Goal: Task Accomplishment & Management: Use online tool/utility

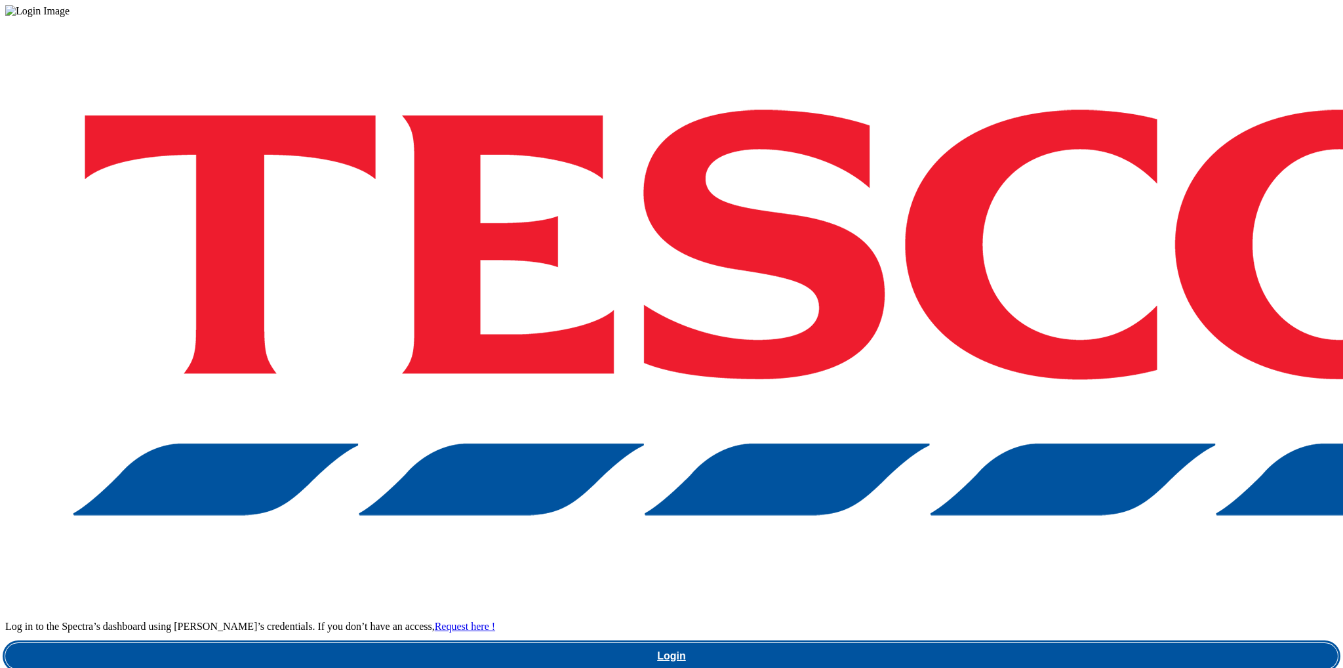
click at [1020, 643] on link "Login" at bounding box center [671, 656] width 1333 height 26
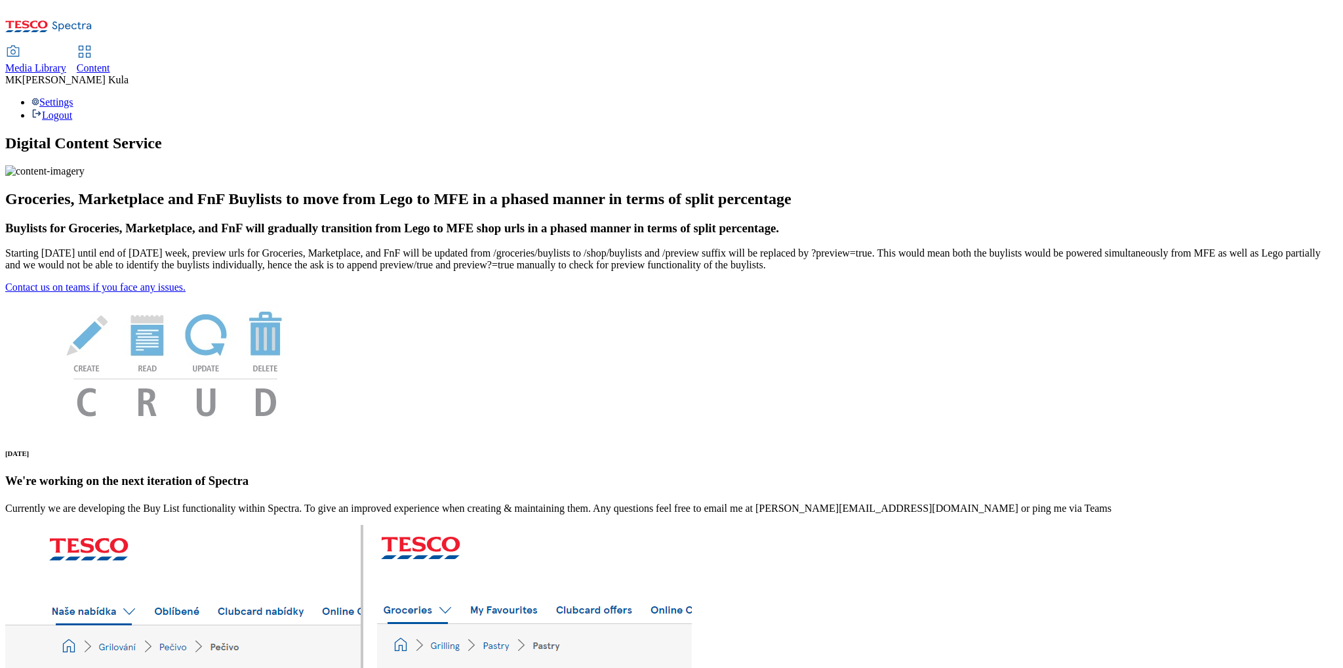
click at [110, 62] on span "Content" at bounding box center [93, 67] width 33 height 11
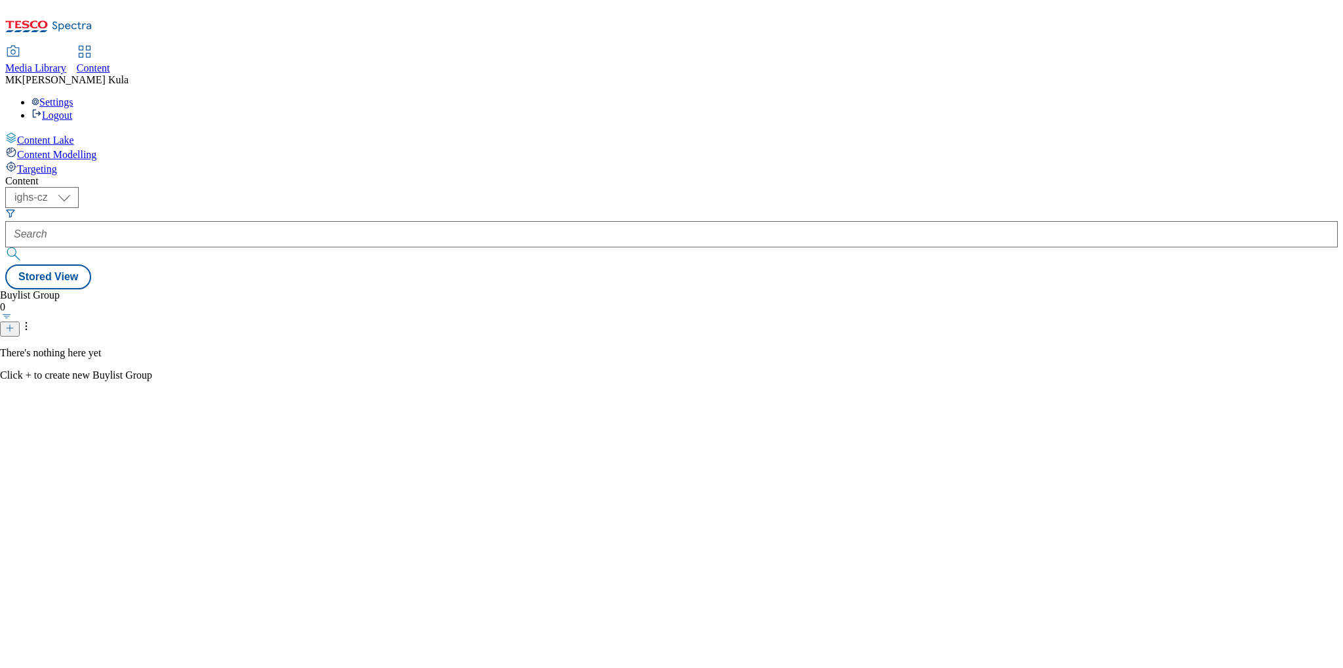
click at [66, 62] on span "Media Library" at bounding box center [35, 67] width 61 height 11
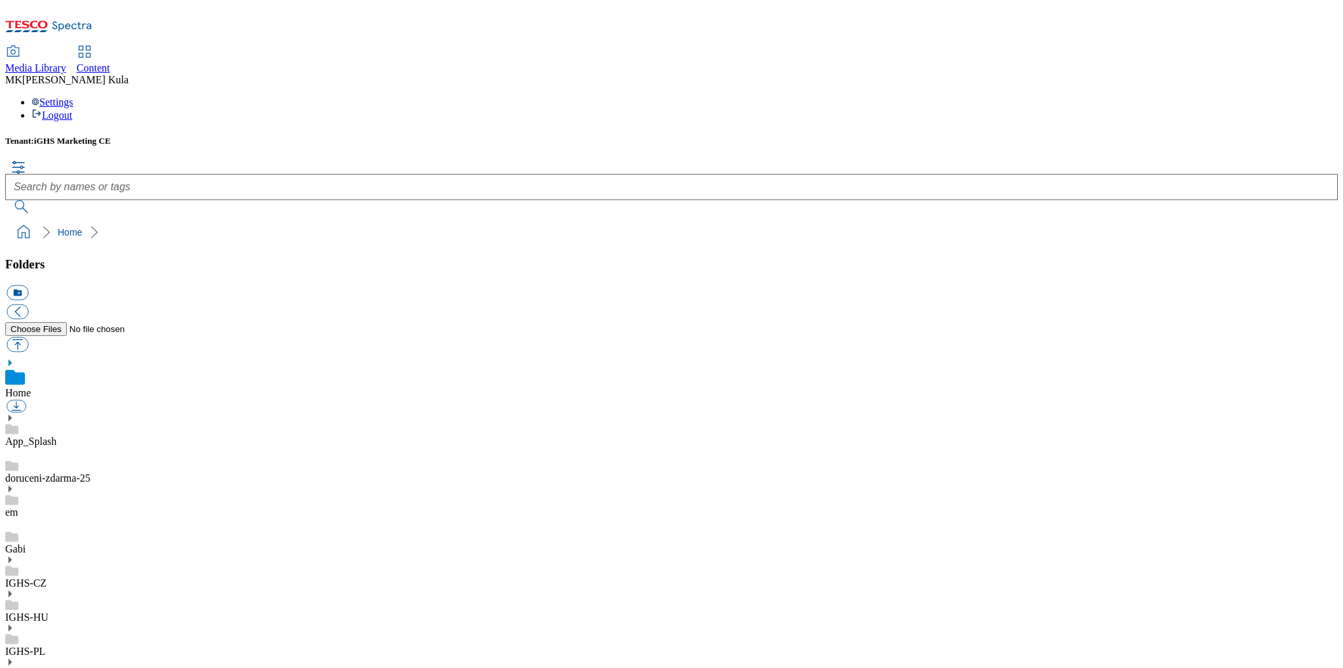
click at [12, 556] on use at bounding box center [10, 559] width 3 height 7
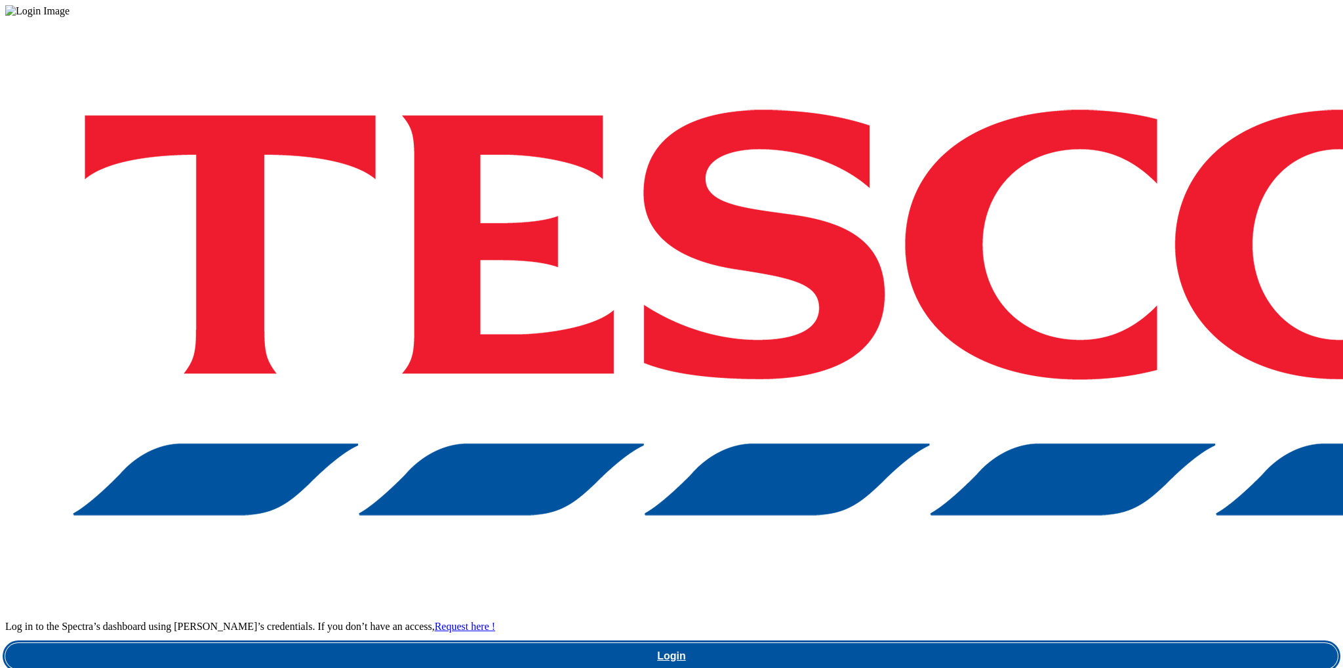
click at [1030, 643] on link "Login" at bounding box center [671, 656] width 1333 height 26
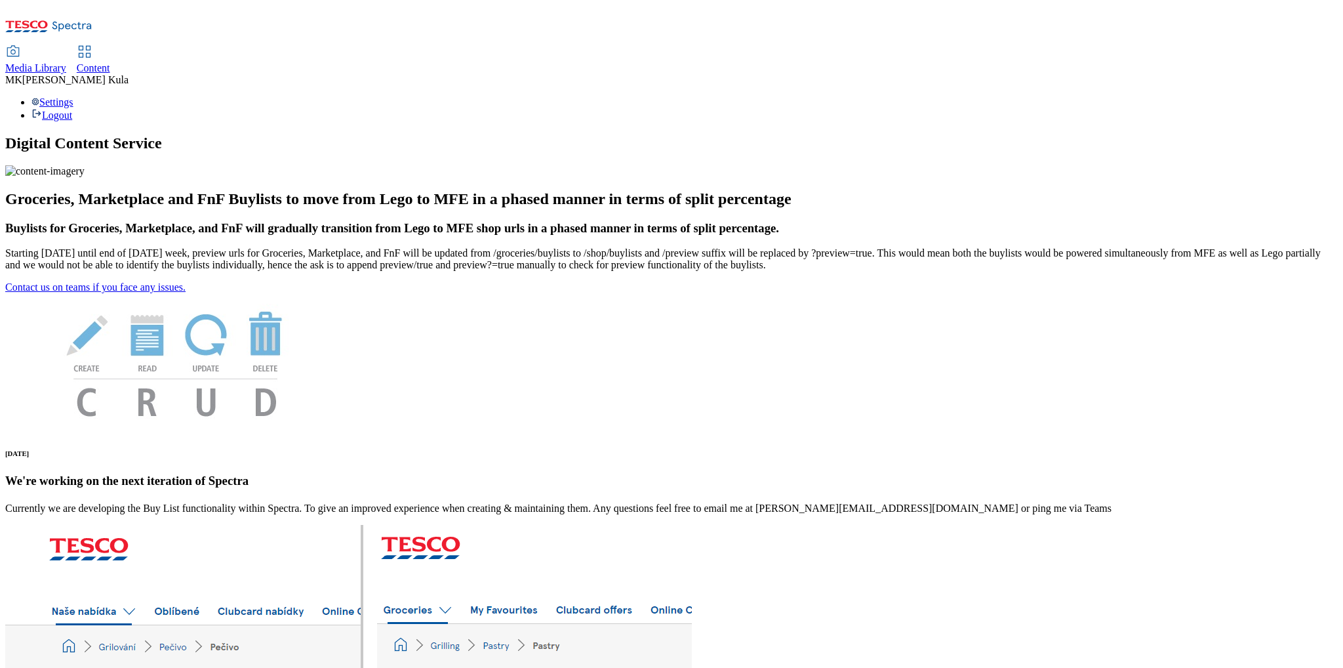
click at [110, 62] on span "Content" at bounding box center [93, 67] width 33 height 11
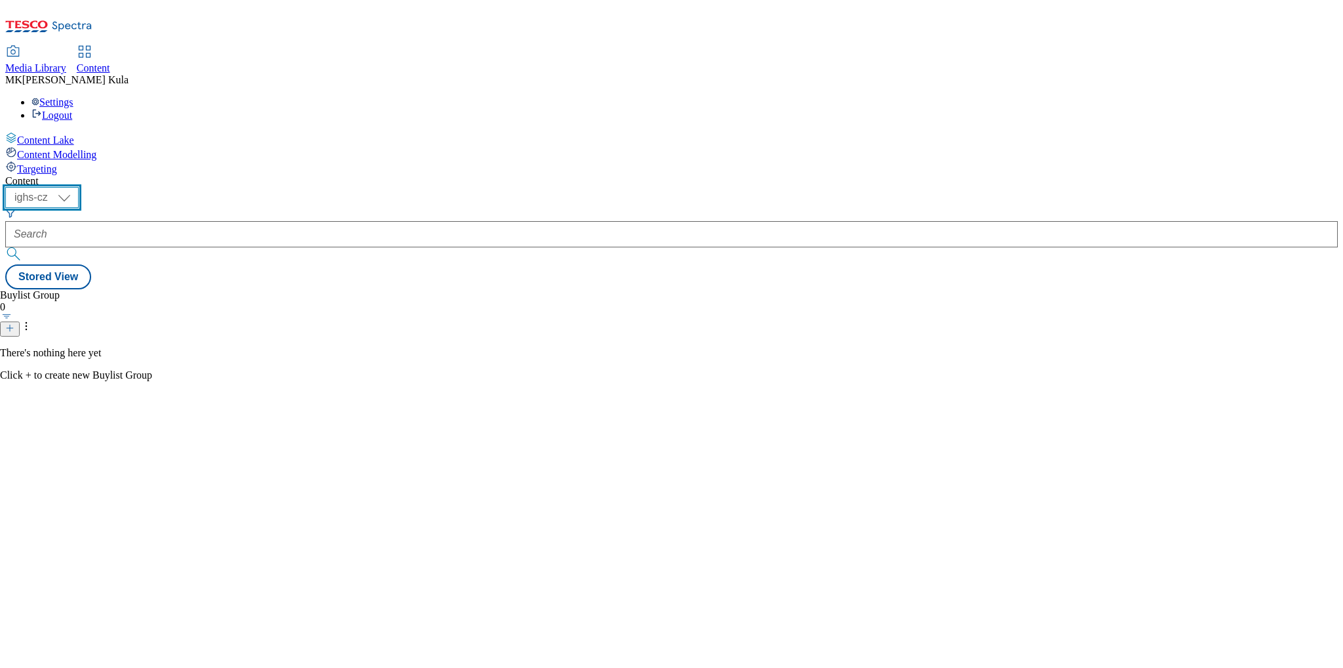
click at [79, 187] on select "ighs-cz ighs-hu ighs-sk" at bounding box center [41, 197] width 73 height 21
drag, startPoint x: 214, startPoint y: 107, endPoint x: 215, endPoint y: 113, distance: 6.7
click at [79, 187] on select "ighs-cz ighs-hu ighs-sk" at bounding box center [41, 197] width 73 height 21
select select "ighs-cz"
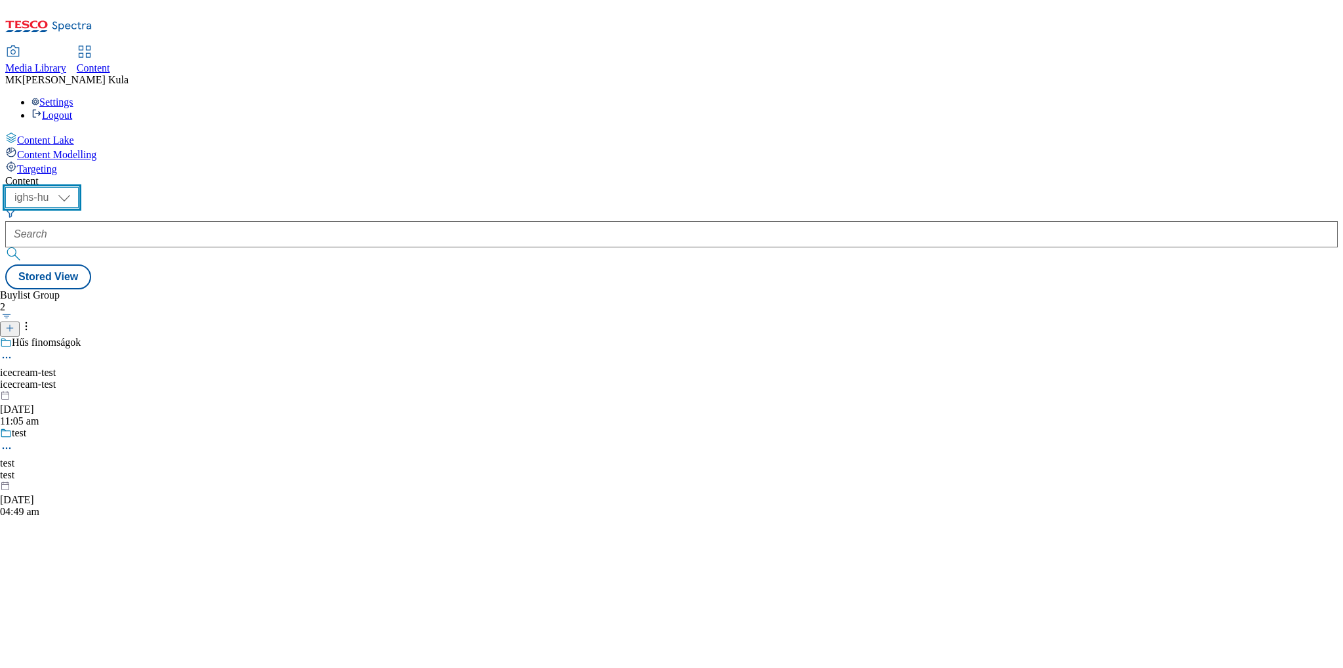
click at [79, 187] on select "ighs-cz ighs-hu ighs-sk" at bounding box center [41, 197] width 73 height 21
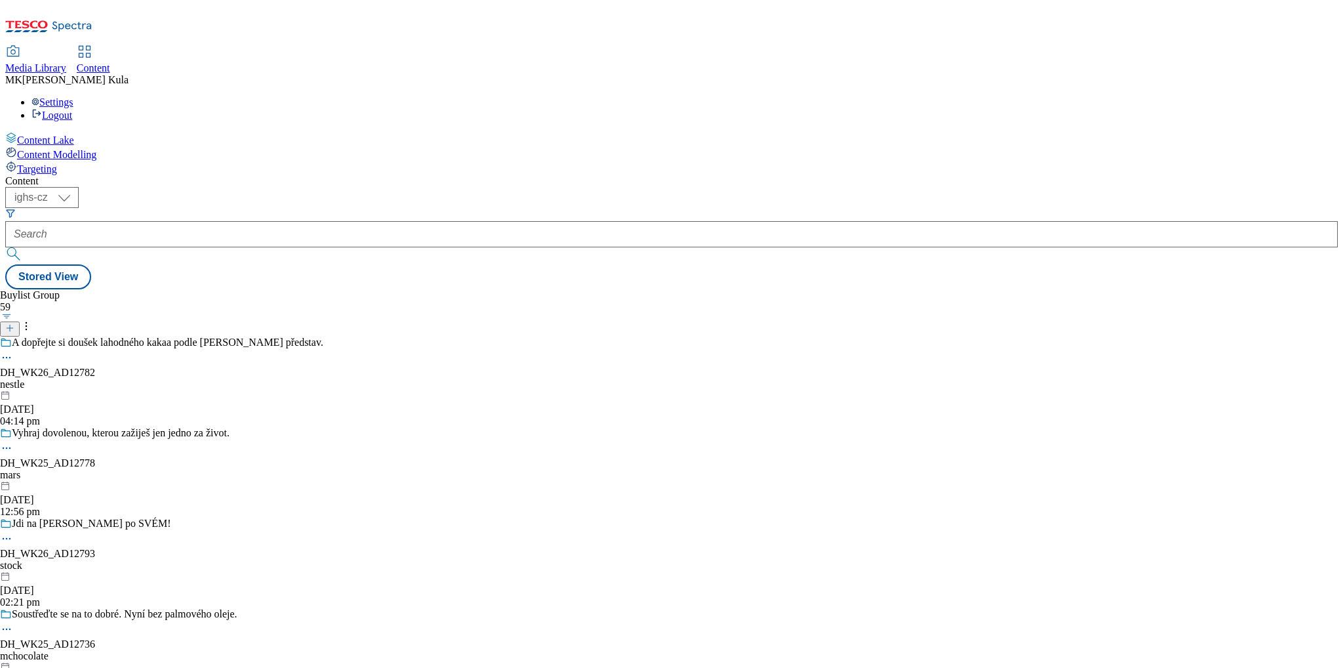
click at [310, 378] on div "nestle" at bounding box center [161, 384] width 323 height 12
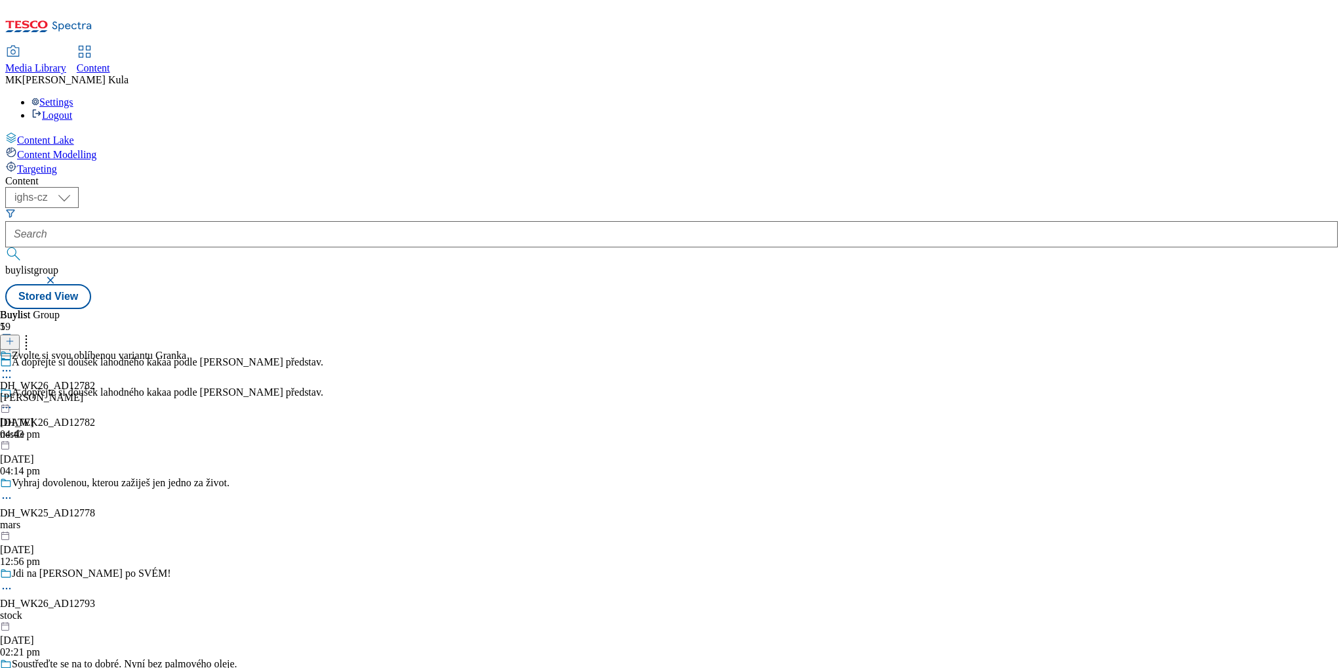
click at [186, 391] on div "granko" at bounding box center [93, 397] width 186 height 12
click at [13, 394] on icon at bounding box center [6, 400] width 13 height 13
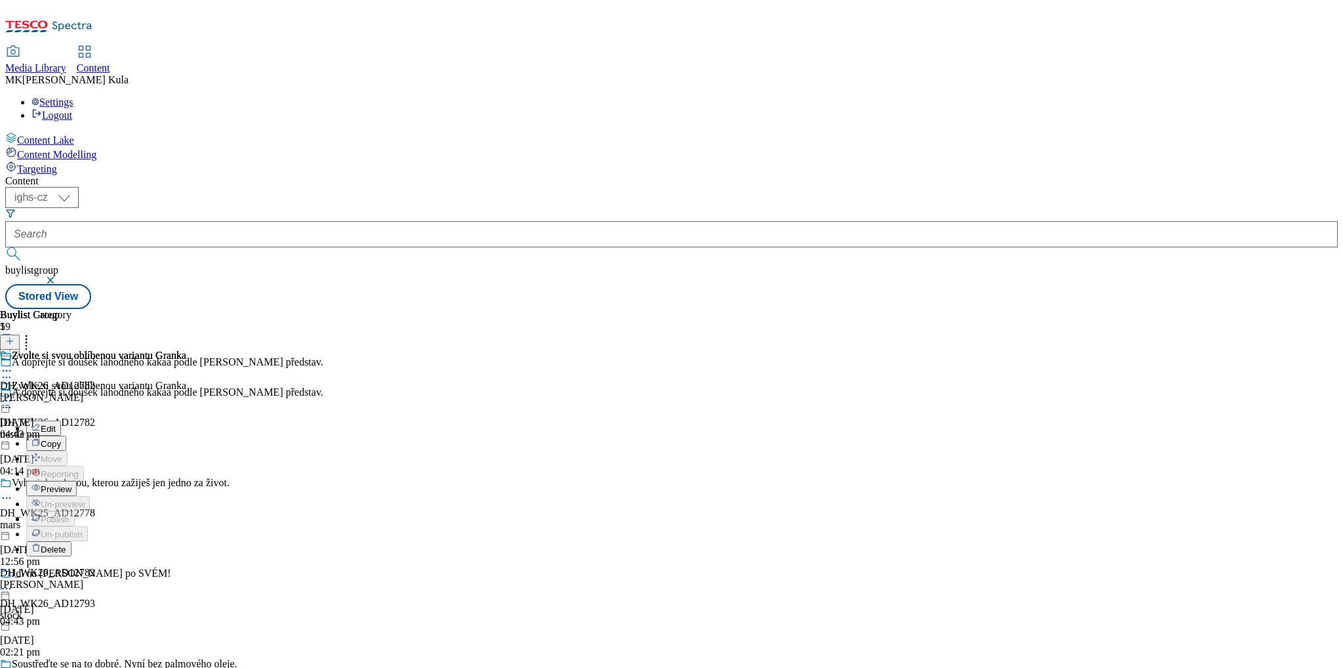
click at [61, 420] on button "Edit" at bounding box center [43, 427] width 35 height 15
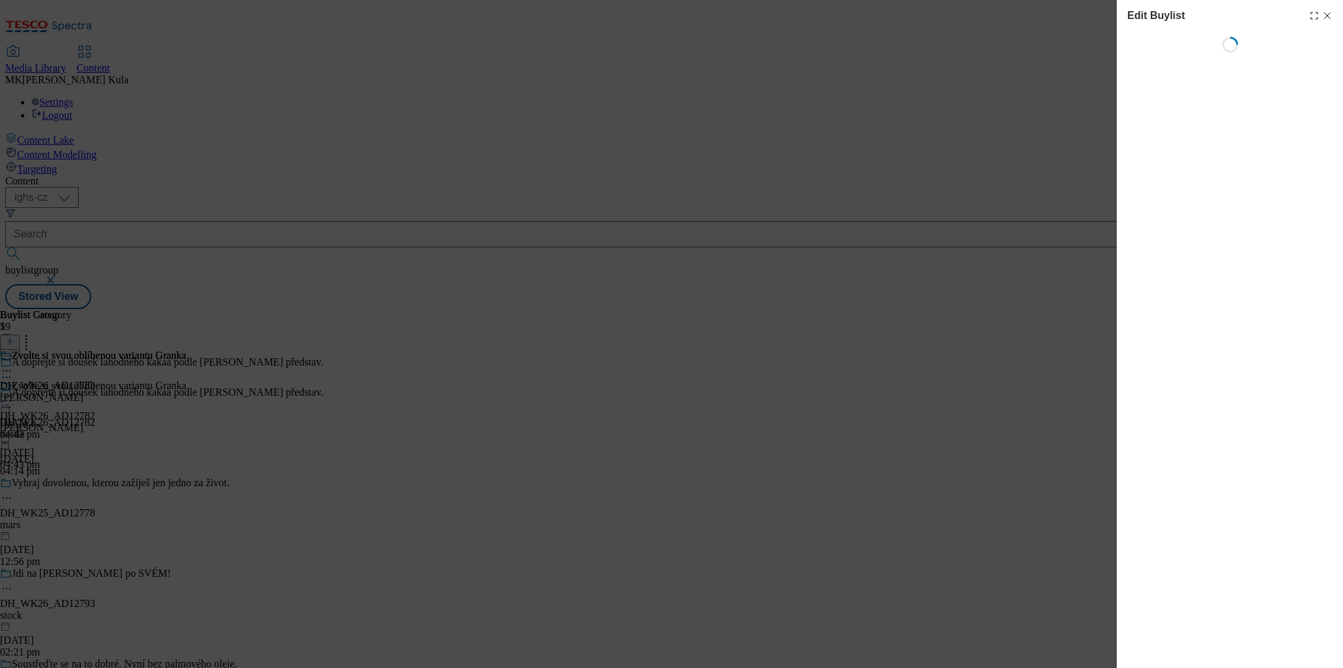
select select "seasonal"
select select "dunnhumby"
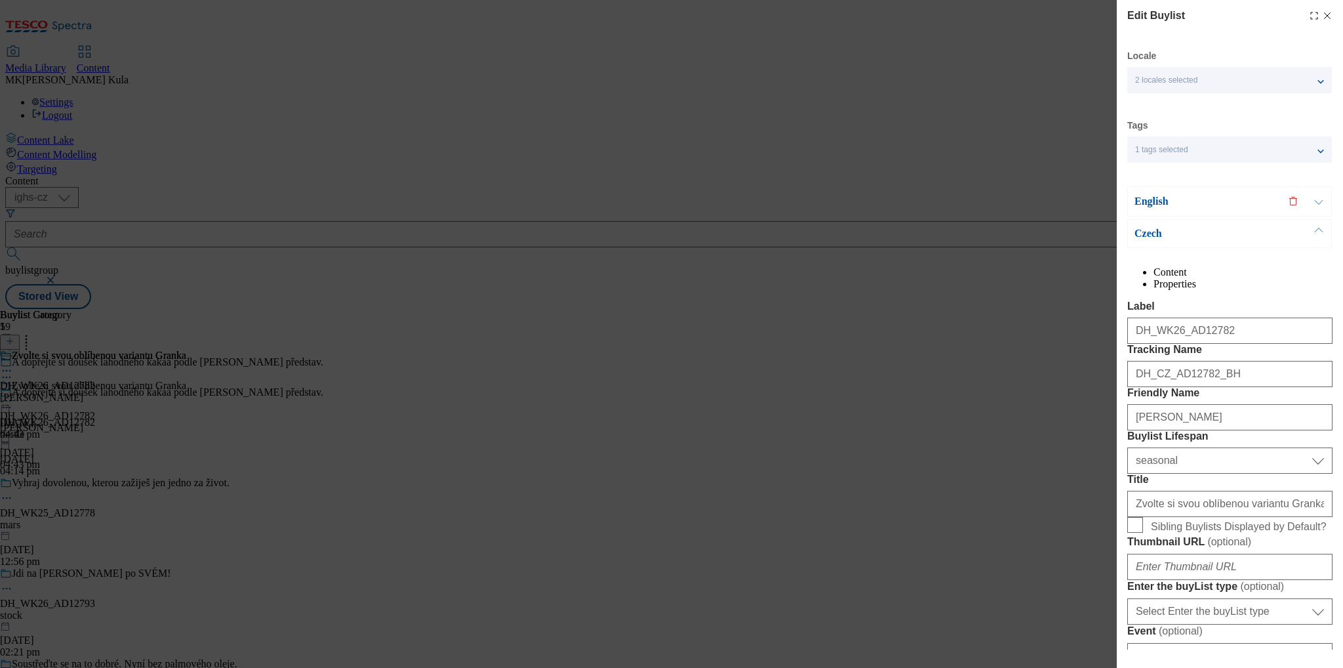
select select "Banner"
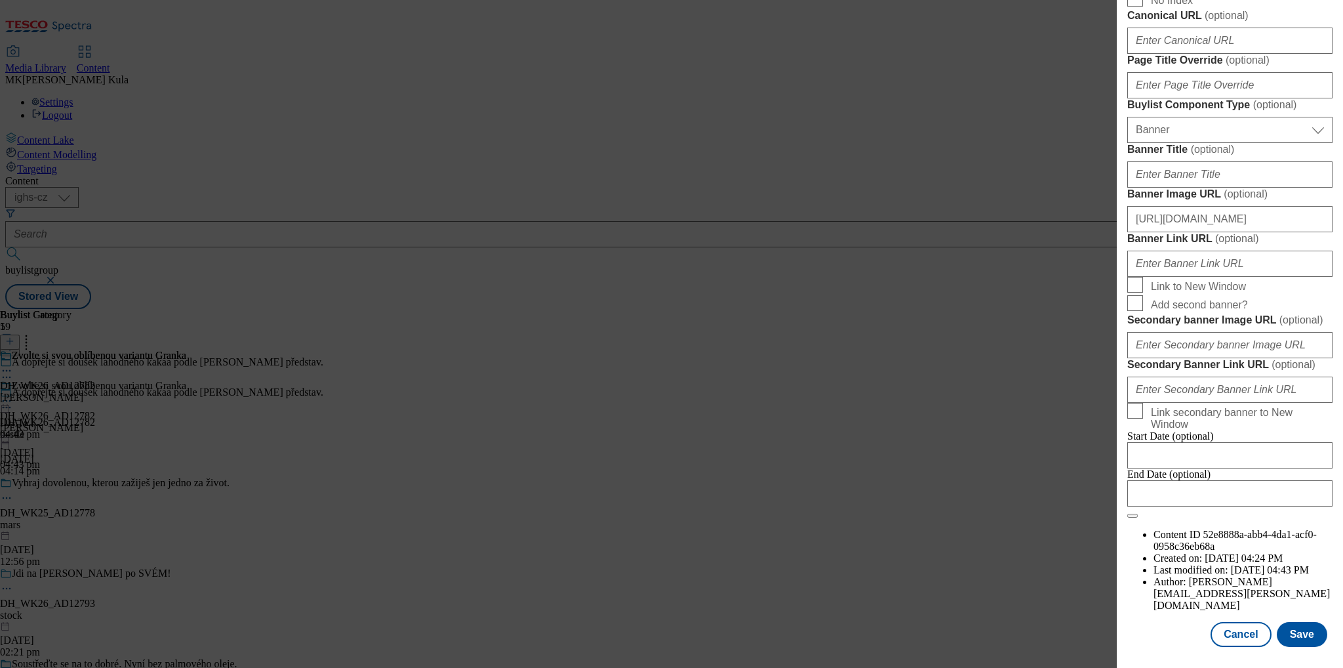
scroll to position [1115, 0]
click at [1199, 232] on input "[URL][DOMAIN_NAME]" at bounding box center [1229, 219] width 205 height 26
drag, startPoint x: 1169, startPoint y: 368, endPoint x: 1352, endPoint y: 371, distance: 183.0
click at [1342, 314] on html "Icons icon_account icon_add icon_backward_link icon_basket icon_benefits icon_c…" at bounding box center [671, 157] width 1343 height 314
click at [1314, 232] on input "[URL][DOMAIN_NAME]" at bounding box center [1229, 219] width 205 height 26
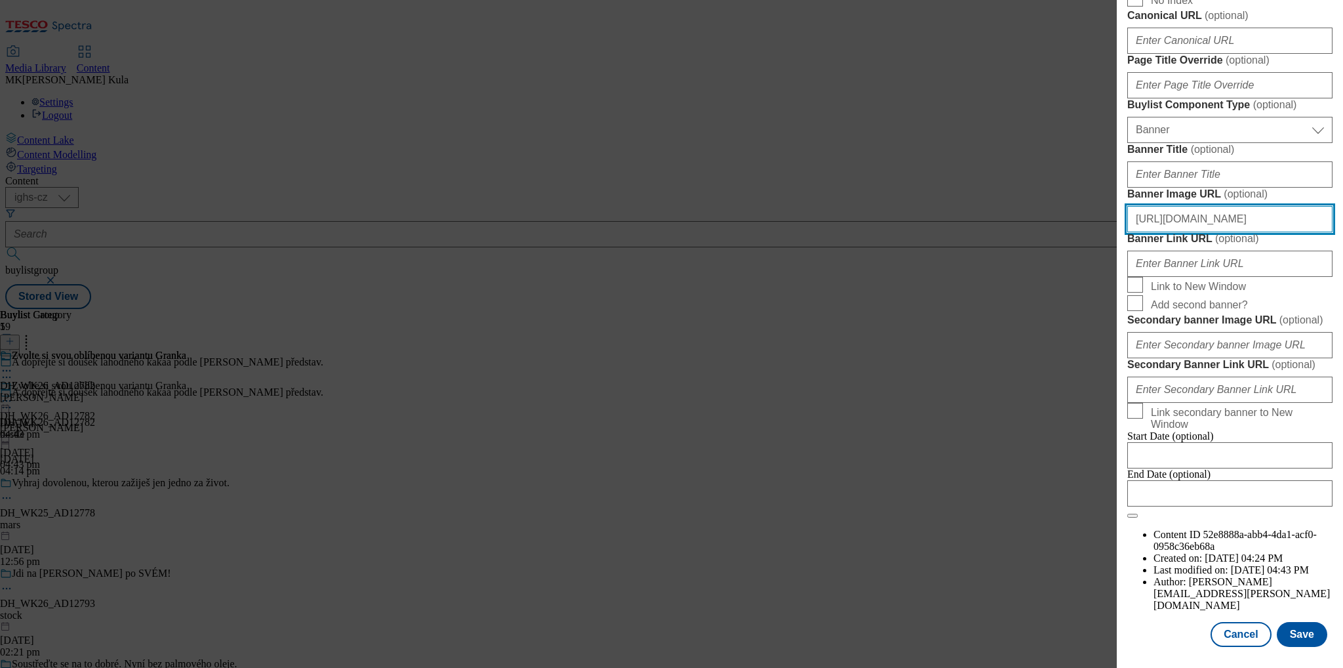
drag, startPoint x: 1315, startPoint y: 371, endPoint x: 1013, endPoint y: 371, distance: 301.7
click at [1013, 371] on div "Edit Buylist Locale 2 locales selected English Czech Tags 1 tags selected buyli…" at bounding box center [671, 334] width 1343 height 668
click at [1260, 232] on input "https://media.dunnhumby.com/bannermatic/#/tesco_cz/banner/5AV8M2F1qONf7Va2JI8I" at bounding box center [1229, 219] width 205 height 26
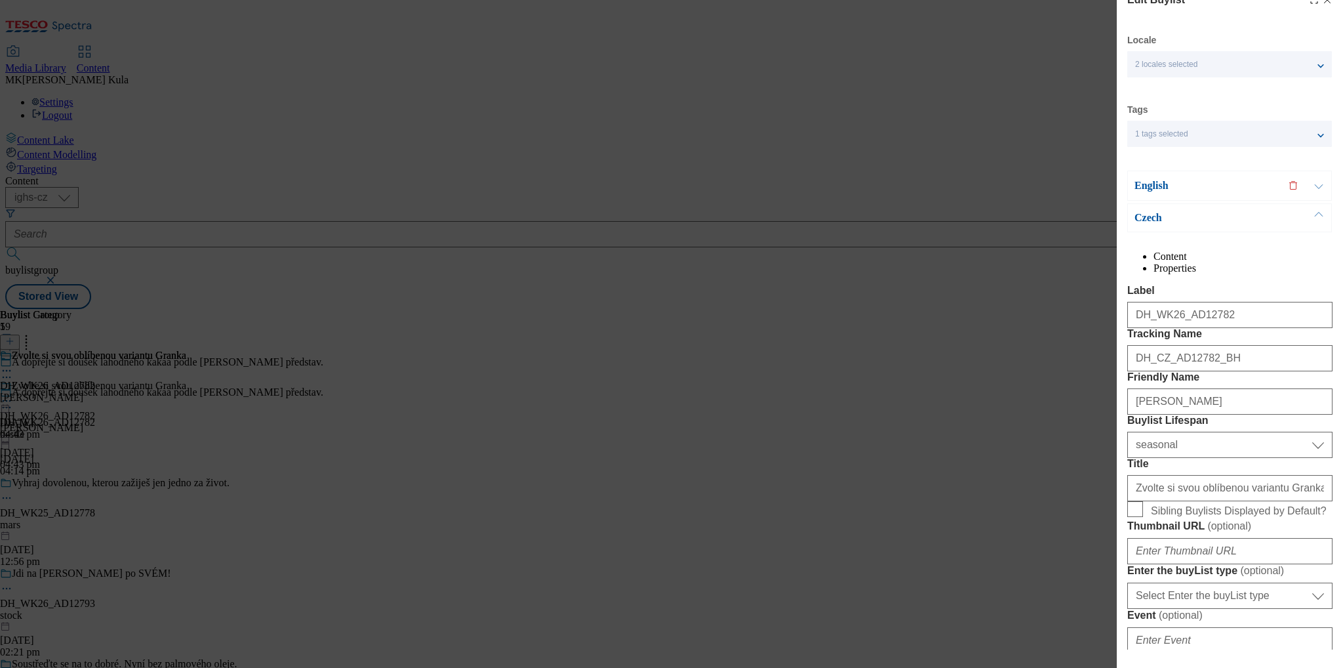
scroll to position [0, 0]
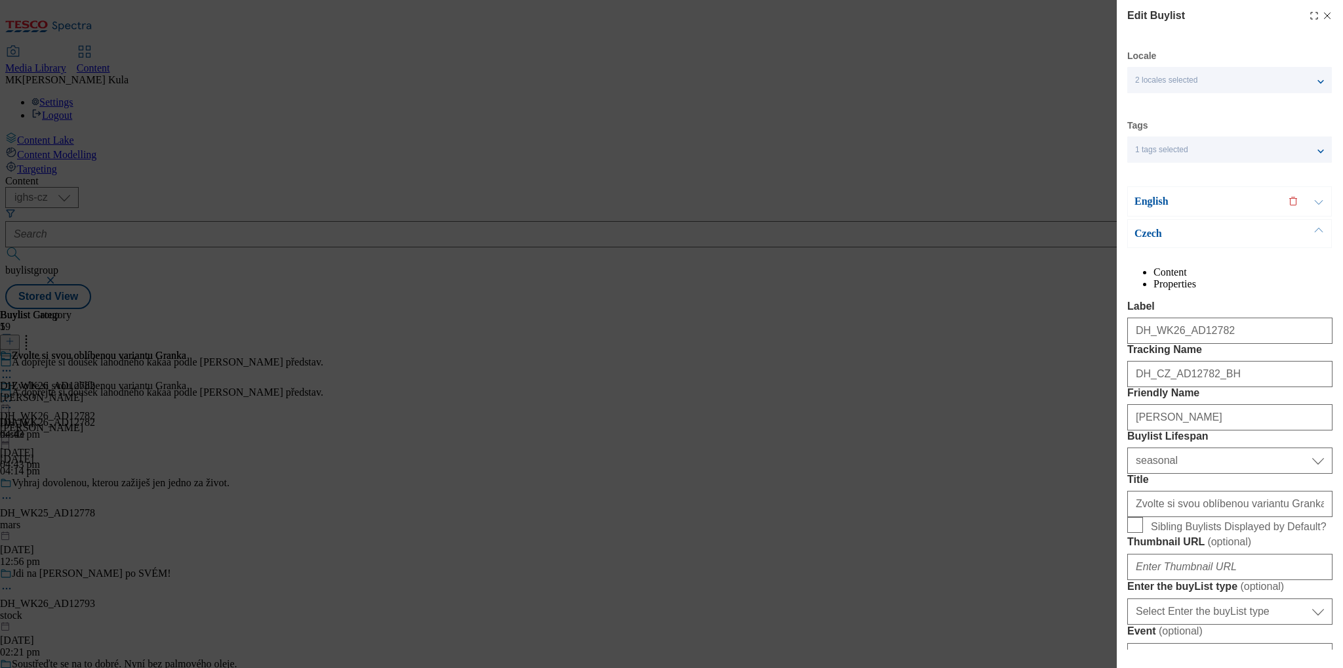
click at [1322, 16] on icon "Modal" at bounding box center [1327, 15] width 10 height 10
select select "seasonal"
select select "dunnhumby"
select select "Banner"
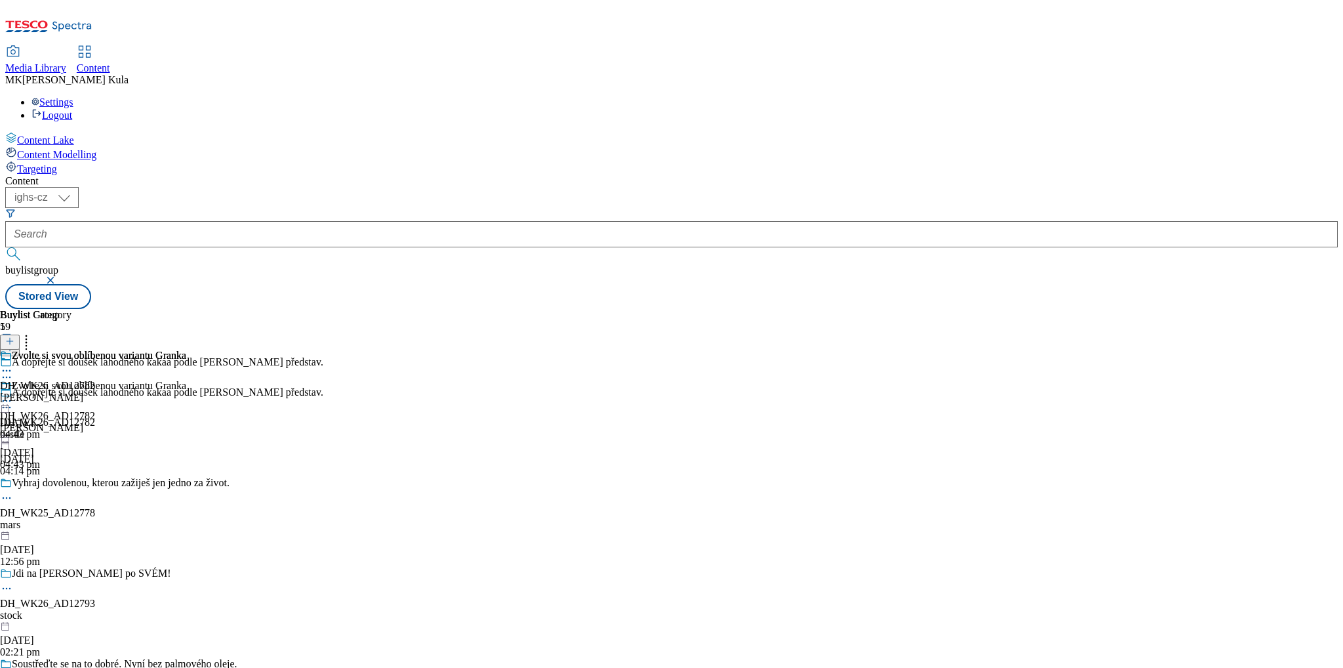
click at [186, 423] on div "Zvolte si svou oblíbenou variantu Granka DH_WK26_AD12782 granko 11 Aug 2025 04:…" at bounding box center [93, 395] width 186 height 90
click at [13, 394] on icon at bounding box center [6, 400] width 13 height 13
click at [1038, 309] on div "Buylist Group 59 A dopřejte si doušek lahodného kakaa podle vašich představ. A …" at bounding box center [671, 309] width 1333 height 0
click at [280, 519] on div "mars" at bounding box center [161, 525] width 323 height 12
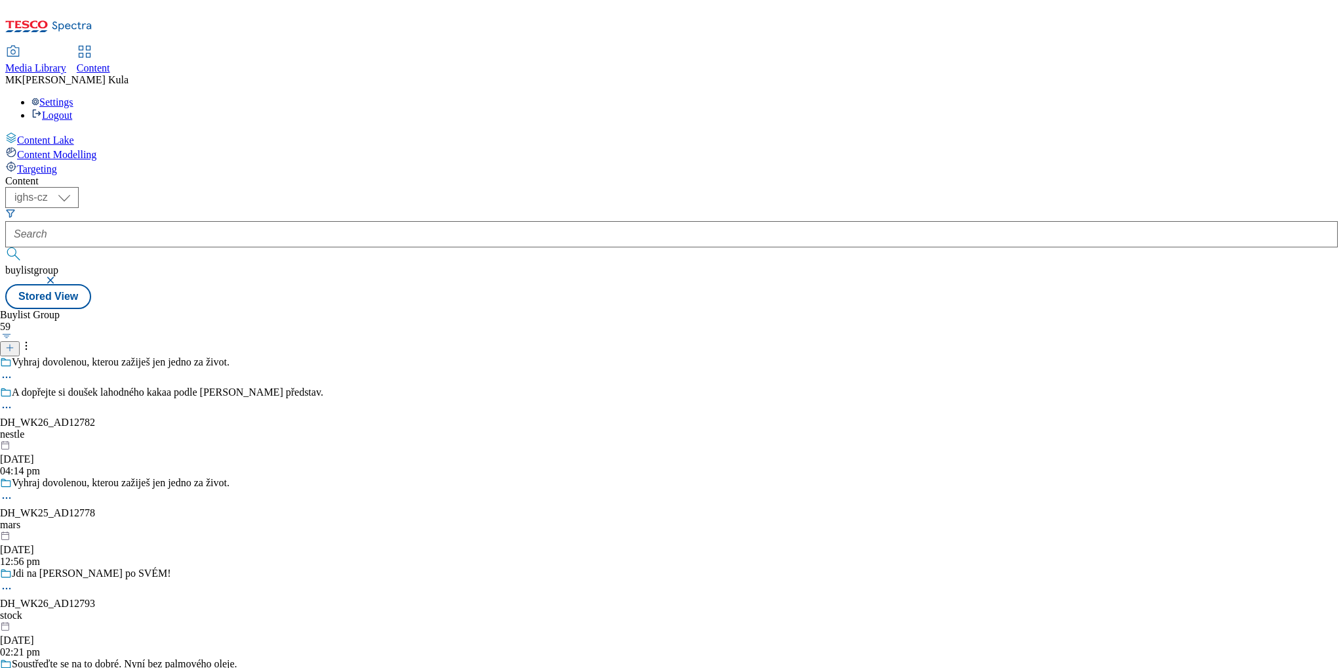
click at [267, 519] on div "mars" at bounding box center [161, 525] width 323 height 12
click at [171, 391] on div "twix" at bounding box center [85, 397] width 171 height 12
click at [13, 394] on icon at bounding box center [6, 400] width 13 height 13
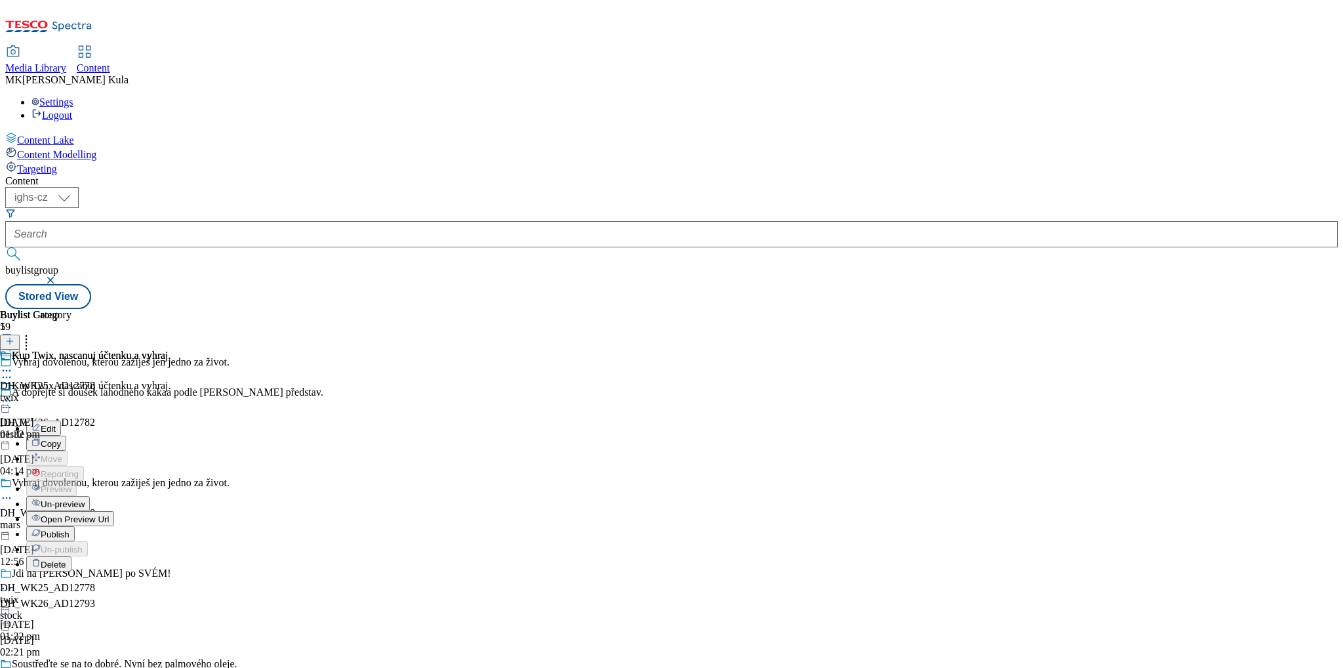
click at [109, 514] on span "Open Preview Url" at bounding box center [75, 519] width 68 height 10
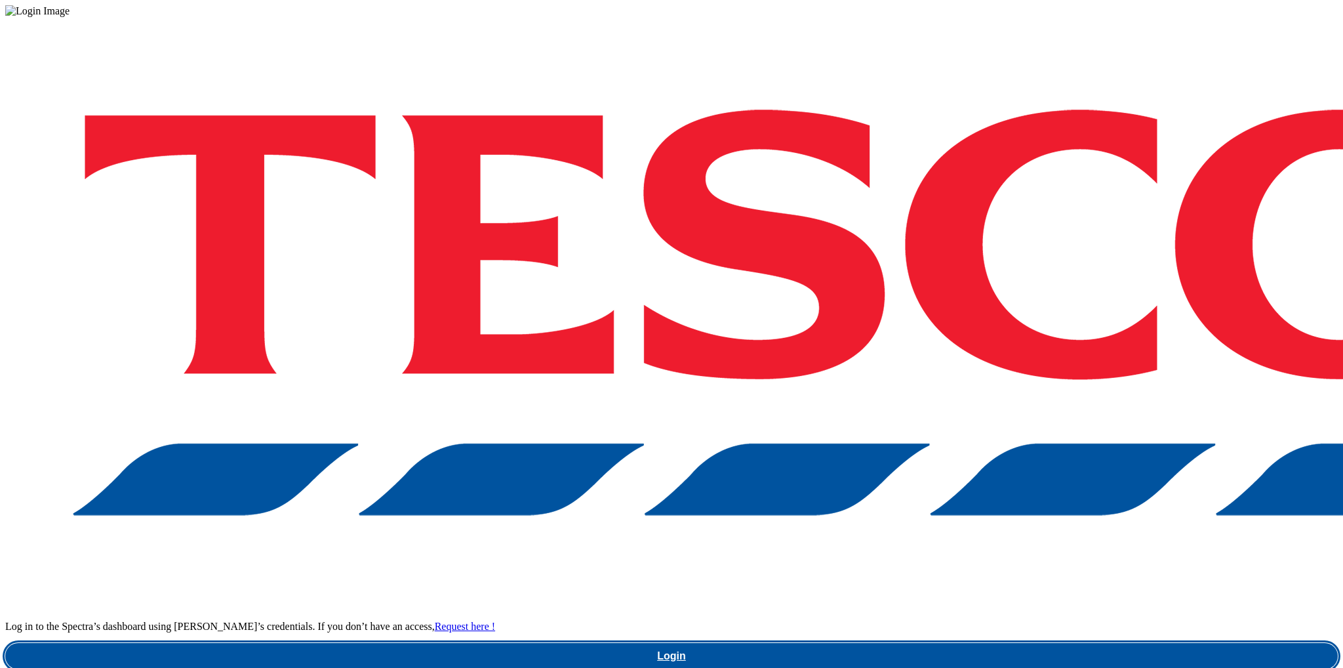
click at [973, 643] on link "Login" at bounding box center [671, 656] width 1333 height 26
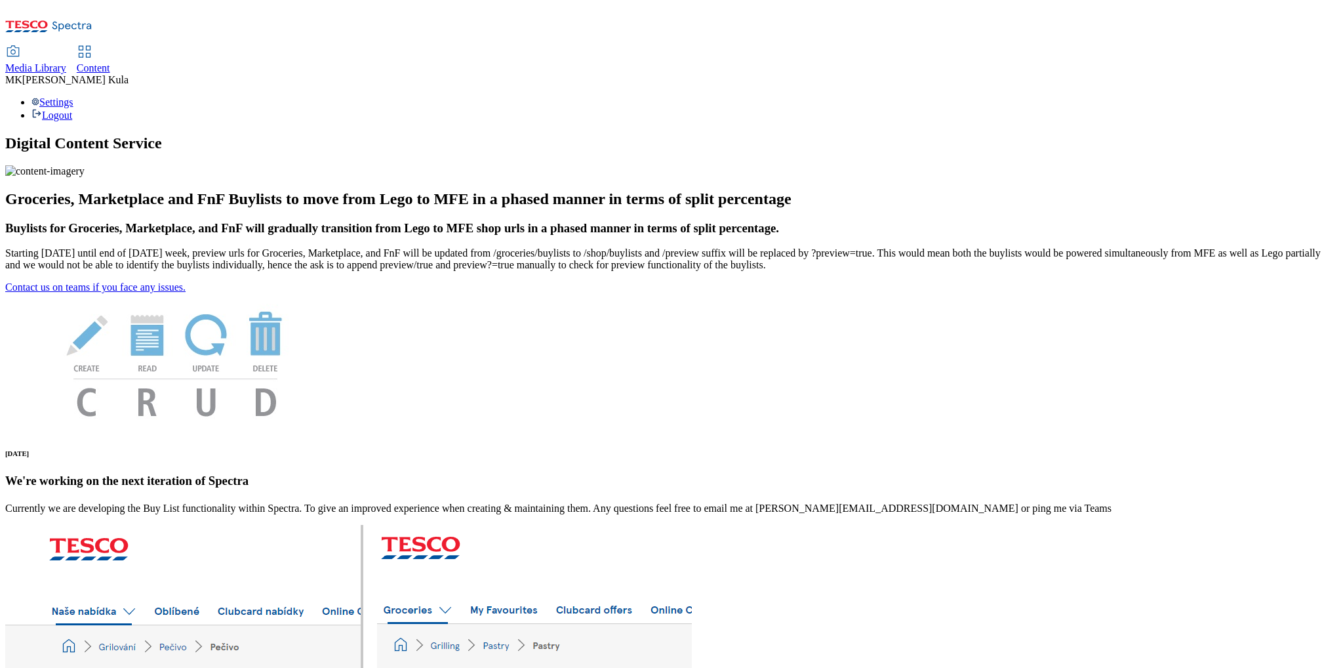
click at [66, 62] on span "Media Library" at bounding box center [35, 67] width 61 height 11
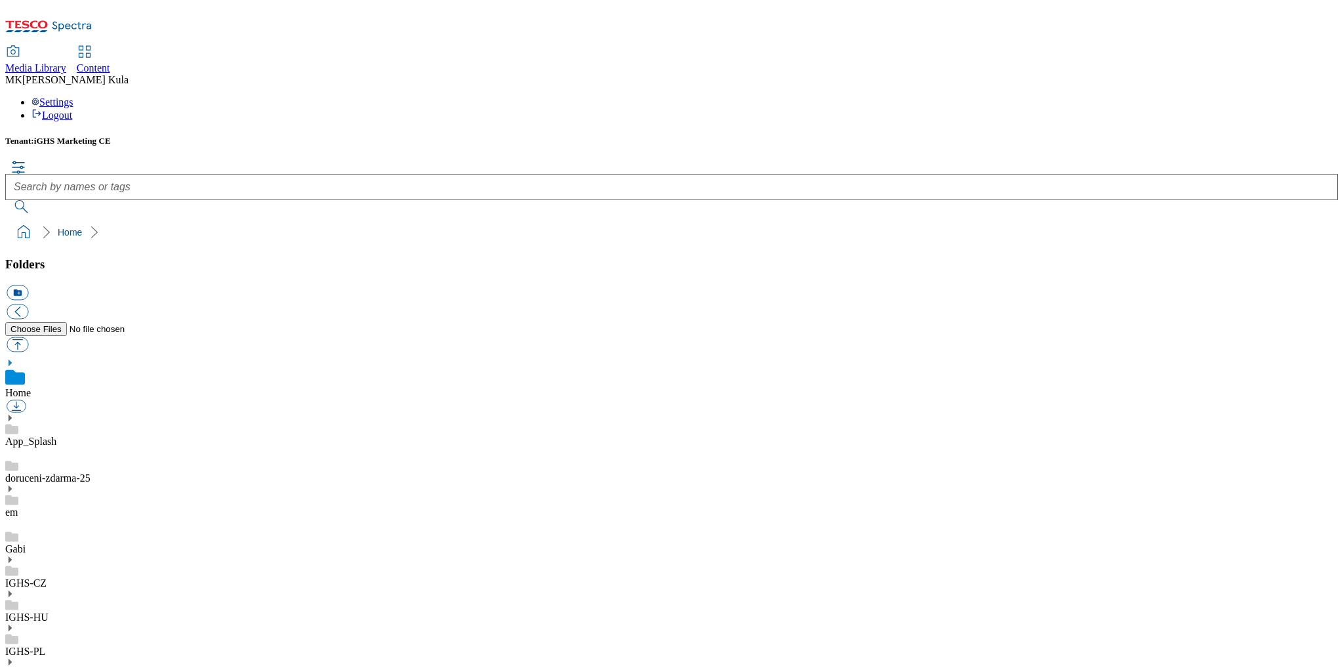
click at [110, 62] on span "Content" at bounding box center [93, 67] width 33 height 11
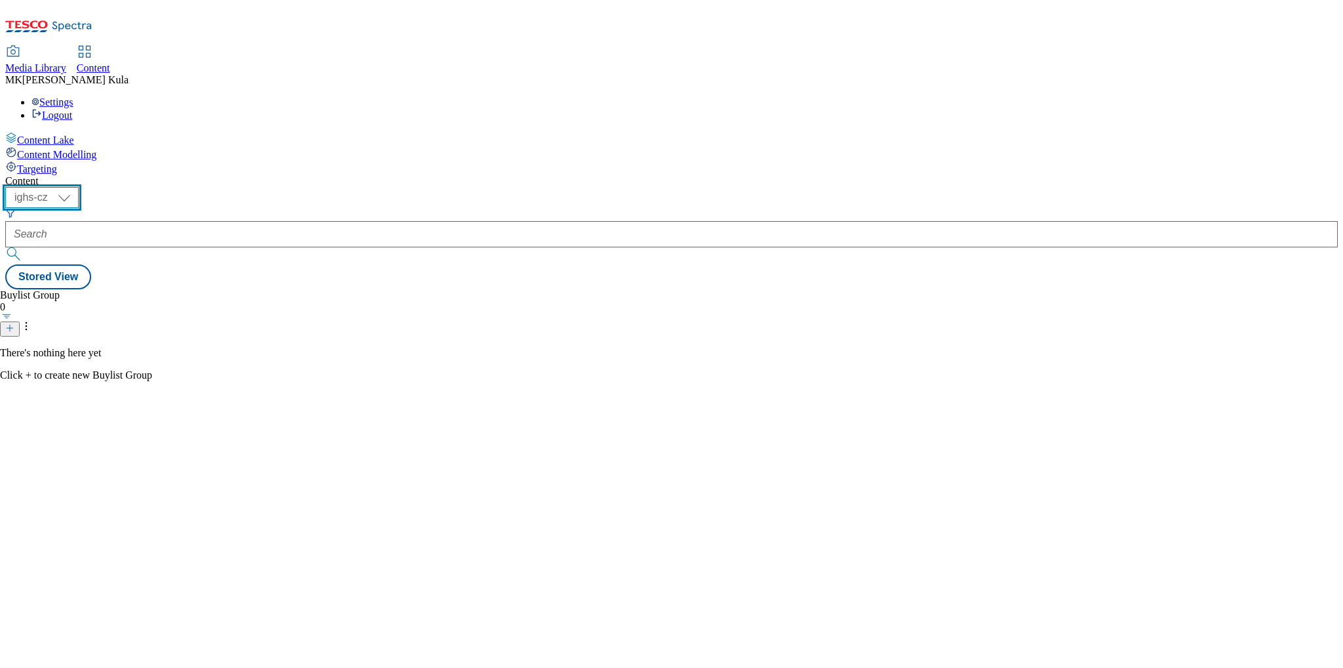
click at [79, 187] on select "ighs-cz ighs-hu ighs-sk" at bounding box center [41, 197] width 73 height 21
click at [213, 289] on div "Loading" at bounding box center [671, 301] width 1333 height 24
click at [79, 187] on select "ighs-cz ighs-hu ighs-sk" at bounding box center [41, 197] width 73 height 21
select select "ighs-cz"
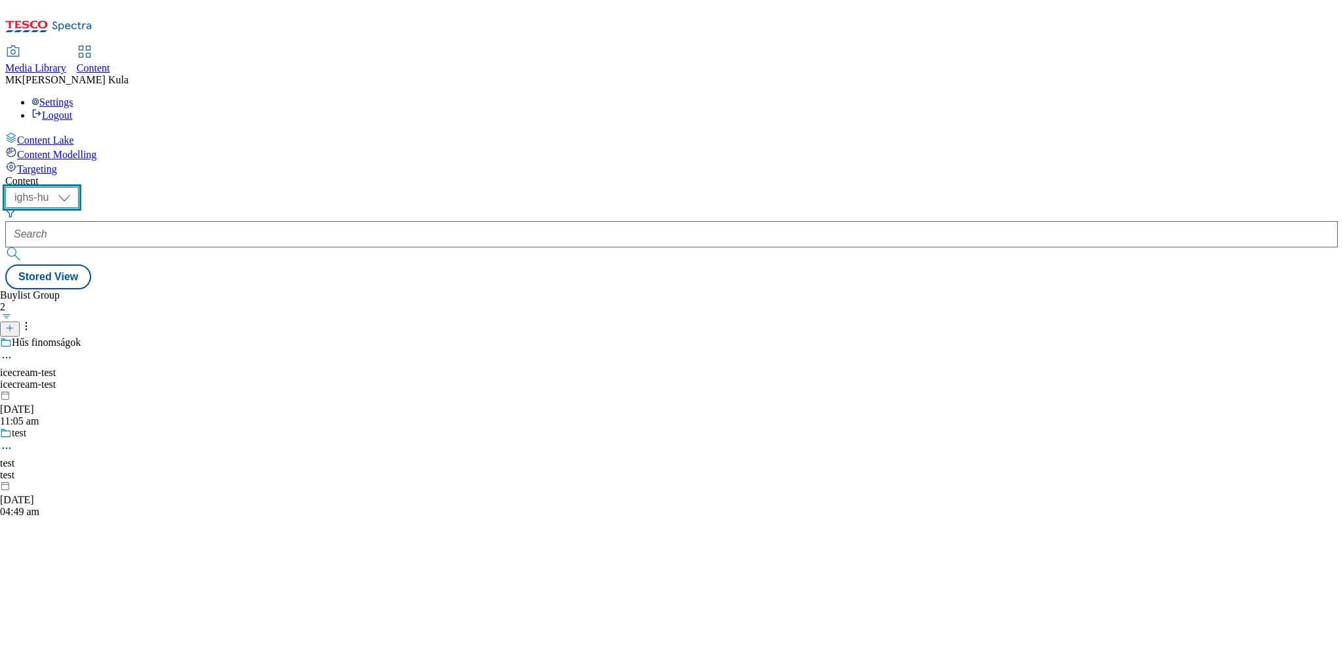
click at [79, 187] on select "ighs-cz ighs-hu ighs-sk" at bounding box center [41, 197] width 73 height 21
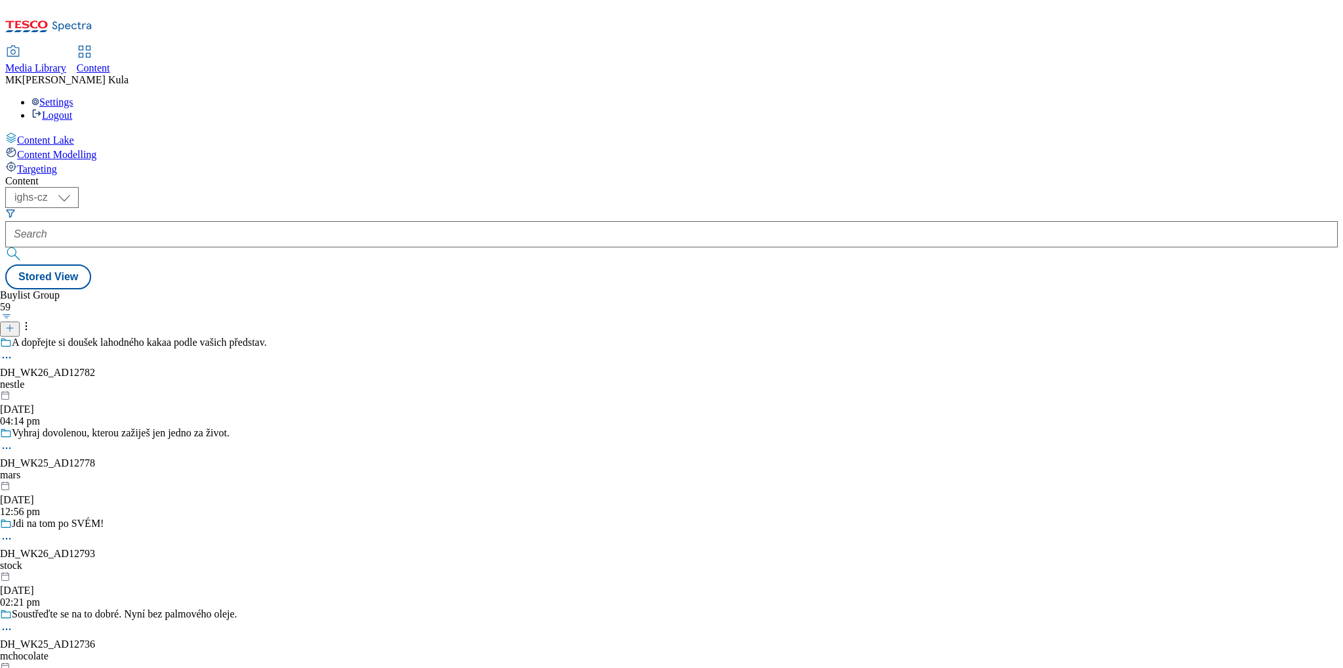
click at [267, 378] on div "nestle" at bounding box center [133, 384] width 267 height 12
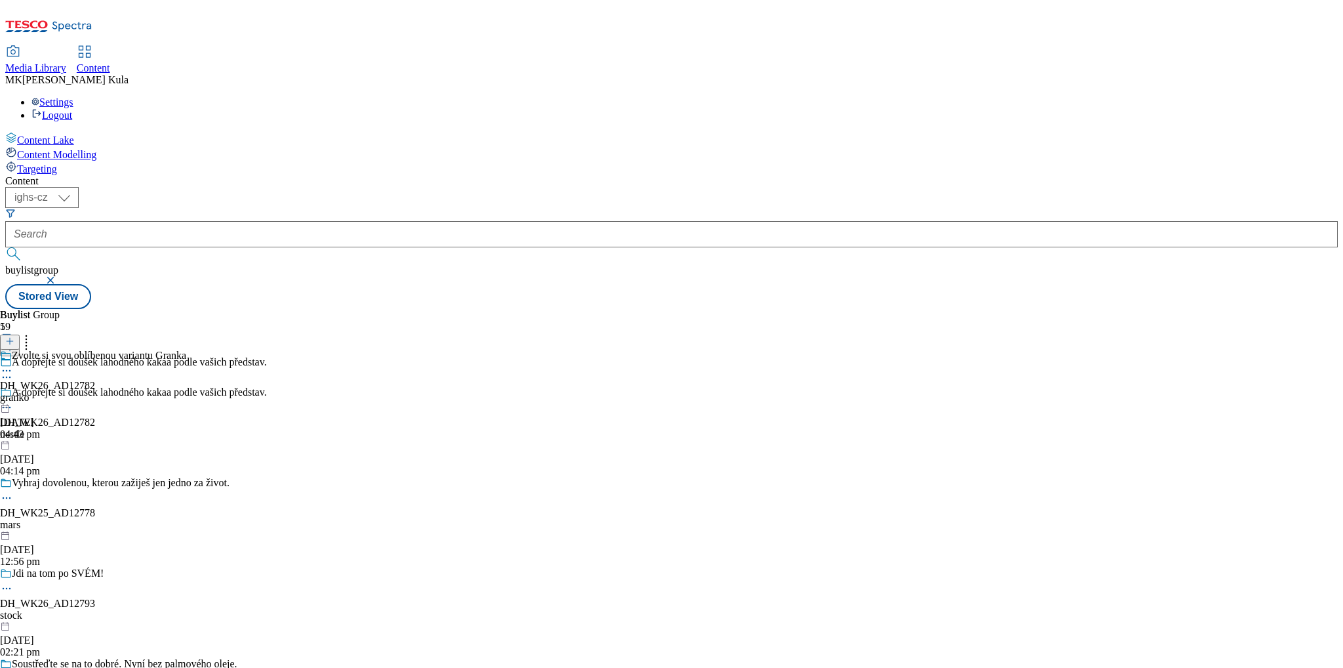
click at [186, 391] on div "granko" at bounding box center [93, 397] width 186 height 12
click at [13, 394] on icon at bounding box center [6, 400] width 13 height 13
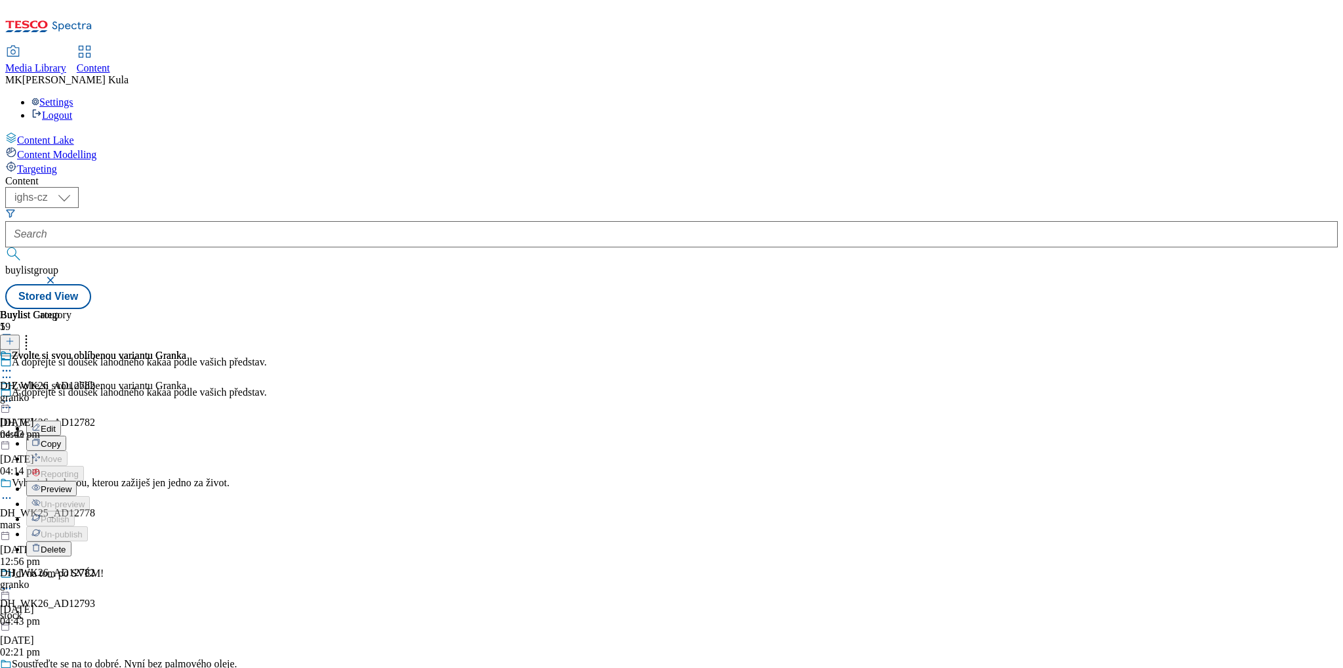
click at [56, 424] on span "Edit" at bounding box center [48, 429] width 15 height 10
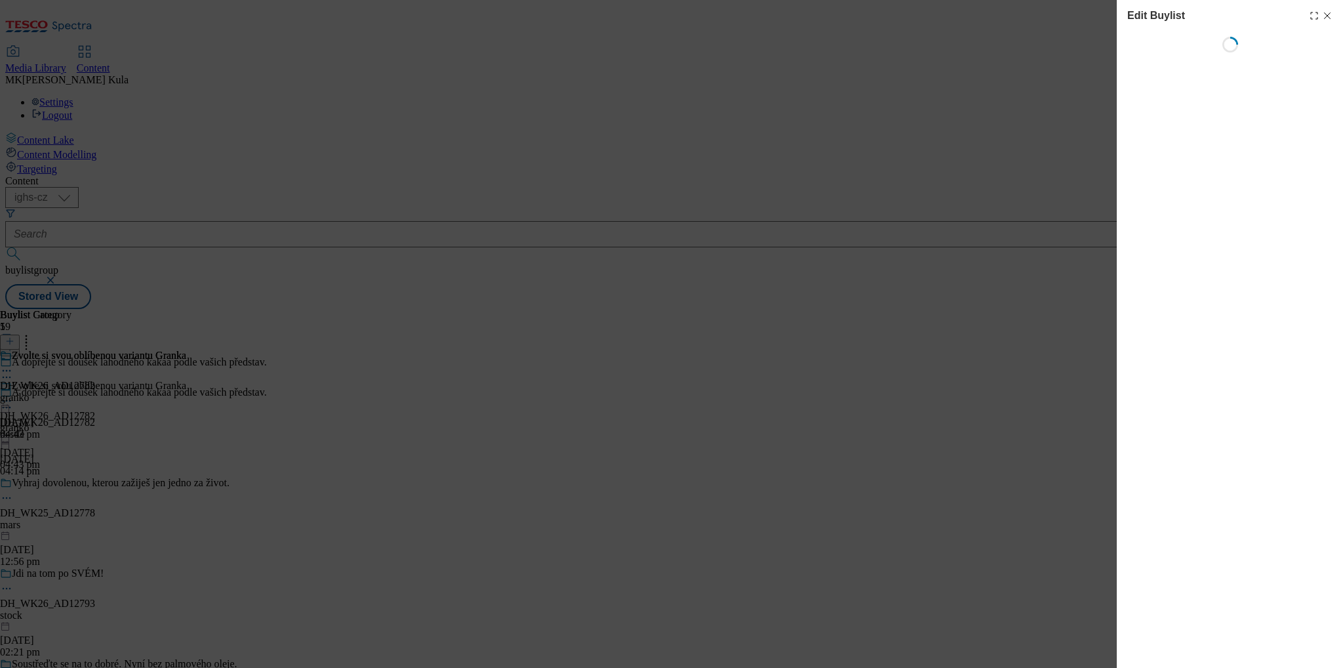
select select "seasonal"
select select "dunnhumby"
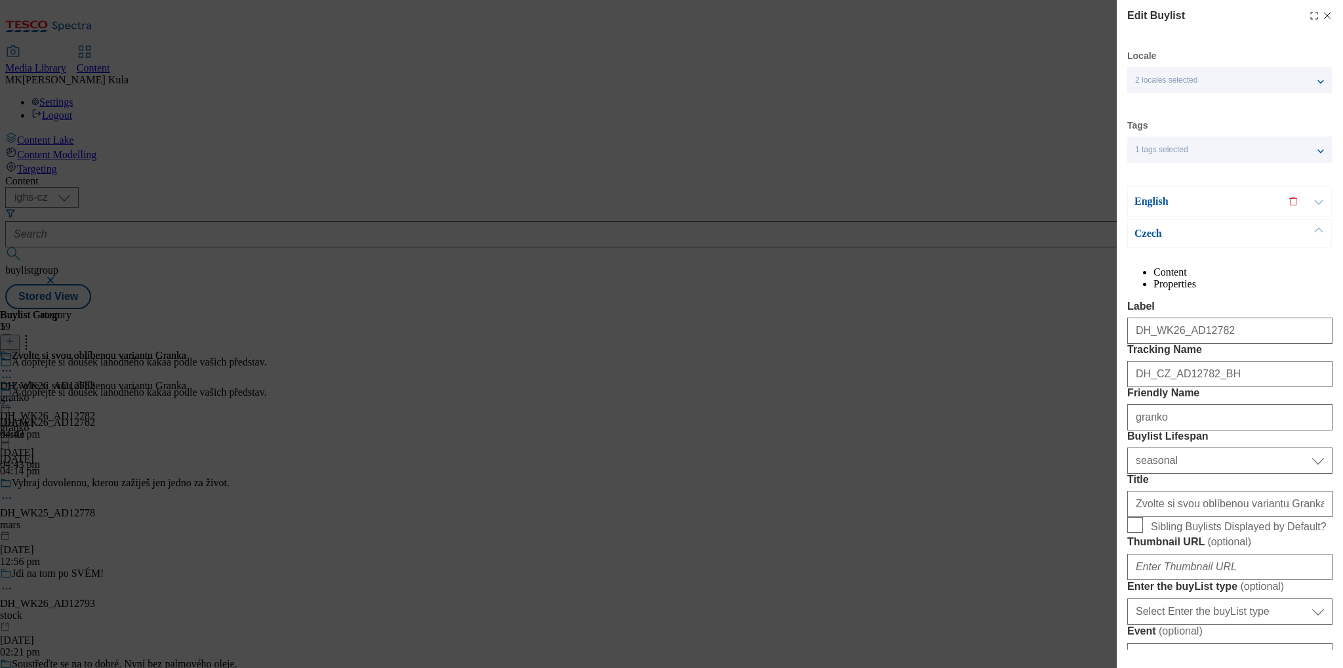
select select "Banner"
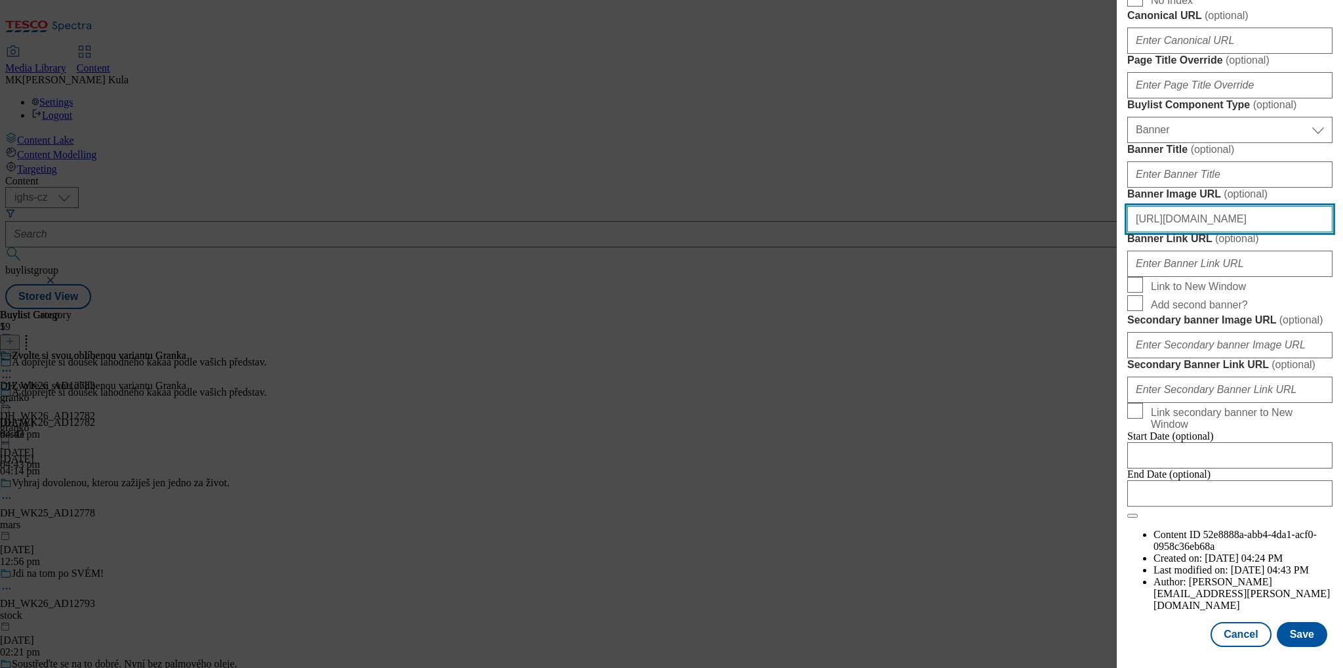
scroll to position [0, 140]
drag, startPoint x: 1297, startPoint y: 500, endPoint x: 1319, endPoint y: 500, distance: 21.7
click at [1319, 232] on input "https://media.dunnhumby.com/bannermatic/#/tesco_cz/banner/5AV8M2F1qONf7Va2JI8I" at bounding box center [1229, 219] width 205 height 26
click at [1320, 232] on input "https://media.dunnhumby.com/bannermatic/#/tesco_cz/banner/5AV8M2F1qONf7Va2JI8I" at bounding box center [1229, 219] width 205 height 26
click at [1322, 232] on input "https://media.dunnhumby.com/bannermatic/#/tesco_cz/banner/5AV8M2F1qONf7Va2JI8I" at bounding box center [1229, 219] width 205 height 26
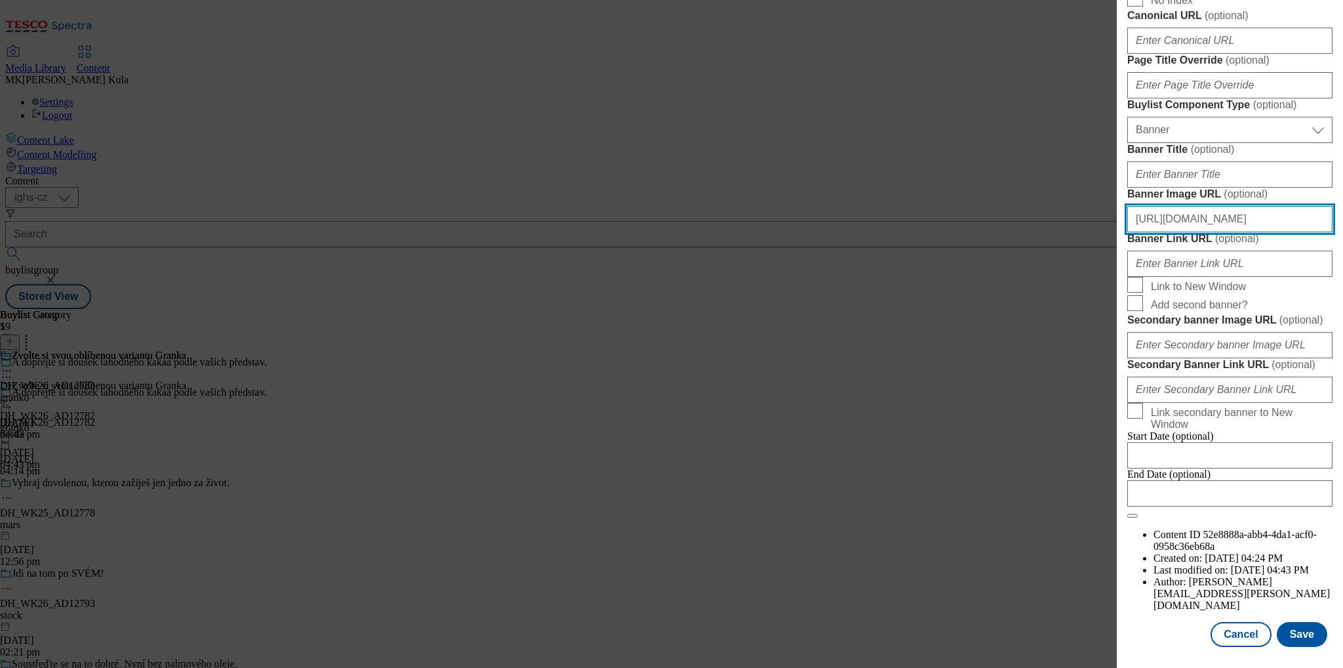
drag, startPoint x: 1310, startPoint y: 428, endPoint x: 1380, endPoint y: 435, distance: 69.9
click at [1342, 314] on html "Icons icon_account icon_add icon_backward_link icon_basket icon_benefits icon_c…" at bounding box center [671, 157] width 1343 height 314
click at [1157, 232] on input "https://media.dunnhumby.com/bannermatic/#/tesco_cz/banner/5AV8M2F1qONf7Va2JI8I" at bounding box center [1229, 219] width 205 height 26
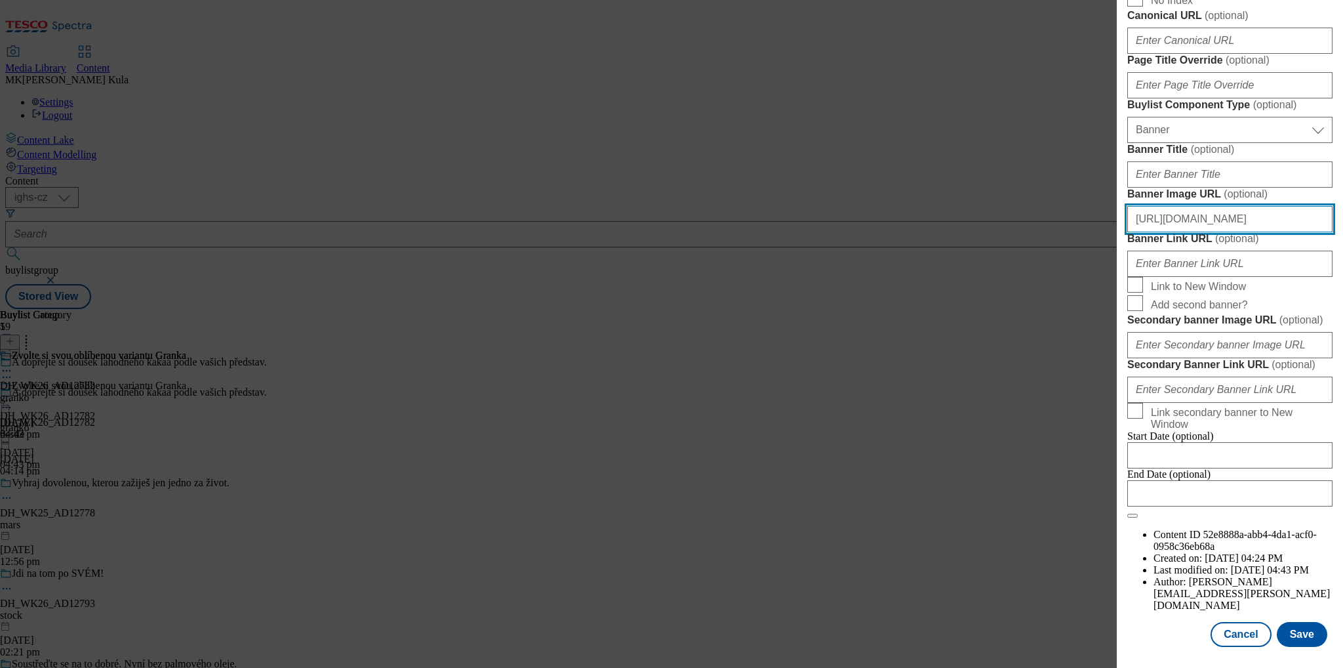
drag, startPoint x: 1134, startPoint y: 428, endPoint x: 1533, endPoint y: 408, distance: 398.6
click at [1342, 314] on html "Icons icon_account icon_add icon_backward_link icon_basket icon_benefits icon_c…" at bounding box center [671, 157] width 1343 height 314
paste input "digitalcontent.api.tesco.com/v2/media/ighs-ce-mktg/bd868b85-be8f-4587-b9c4-08f6…"
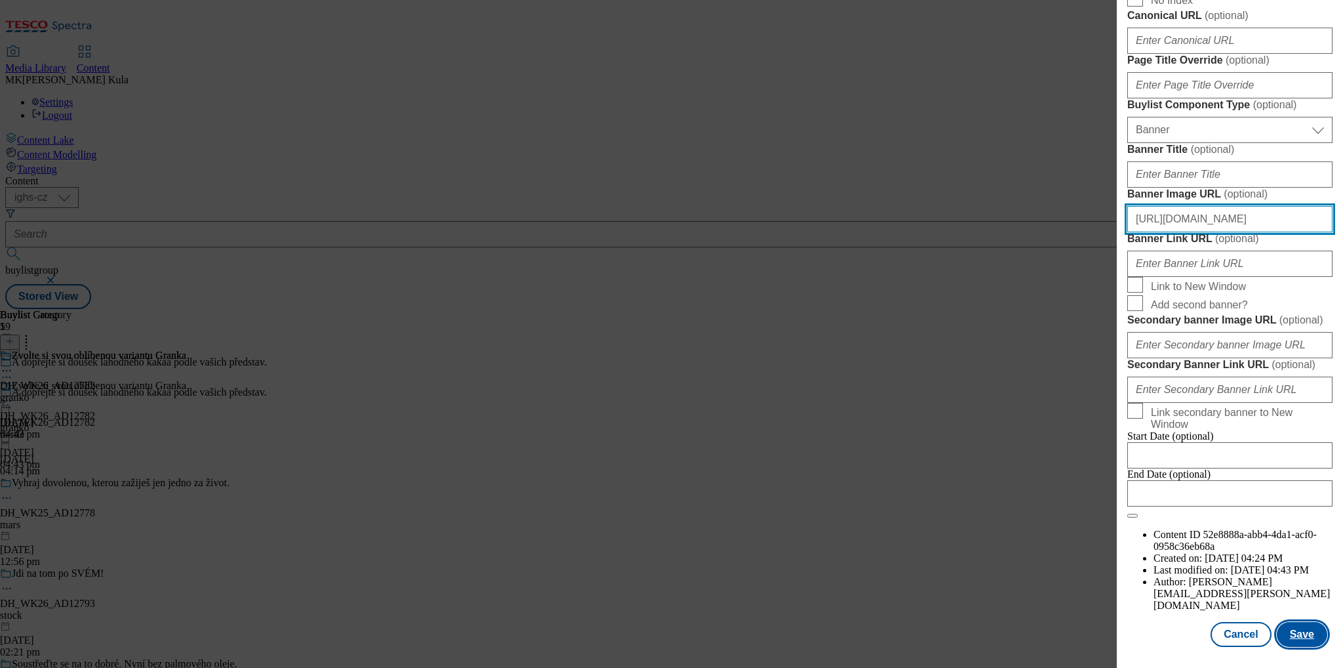
type input "https://digitalcontent.api.tesco.com/v2/media/ighs-ce-mktg/bd868b85-be8f-4587-b…"
click at [1296, 633] on button "Save" at bounding box center [1302, 634] width 50 height 25
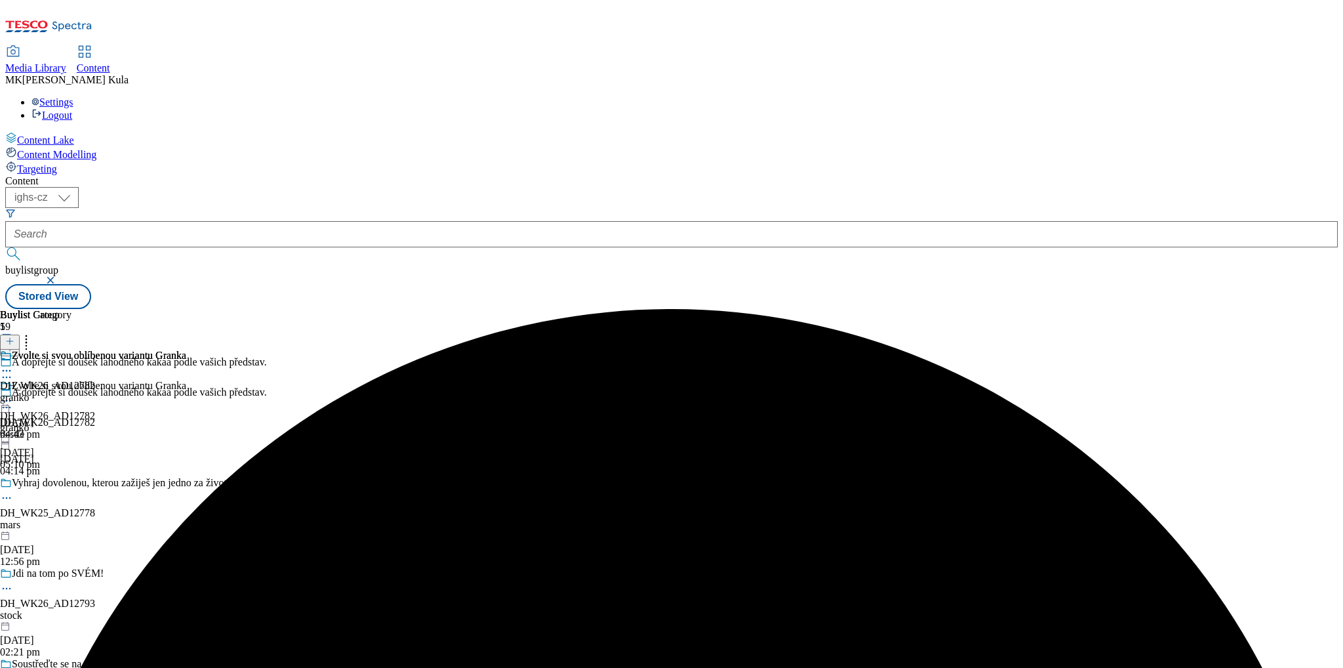
click at [13, 394] on icon at bounding box center [6, 400] width 13 height 13
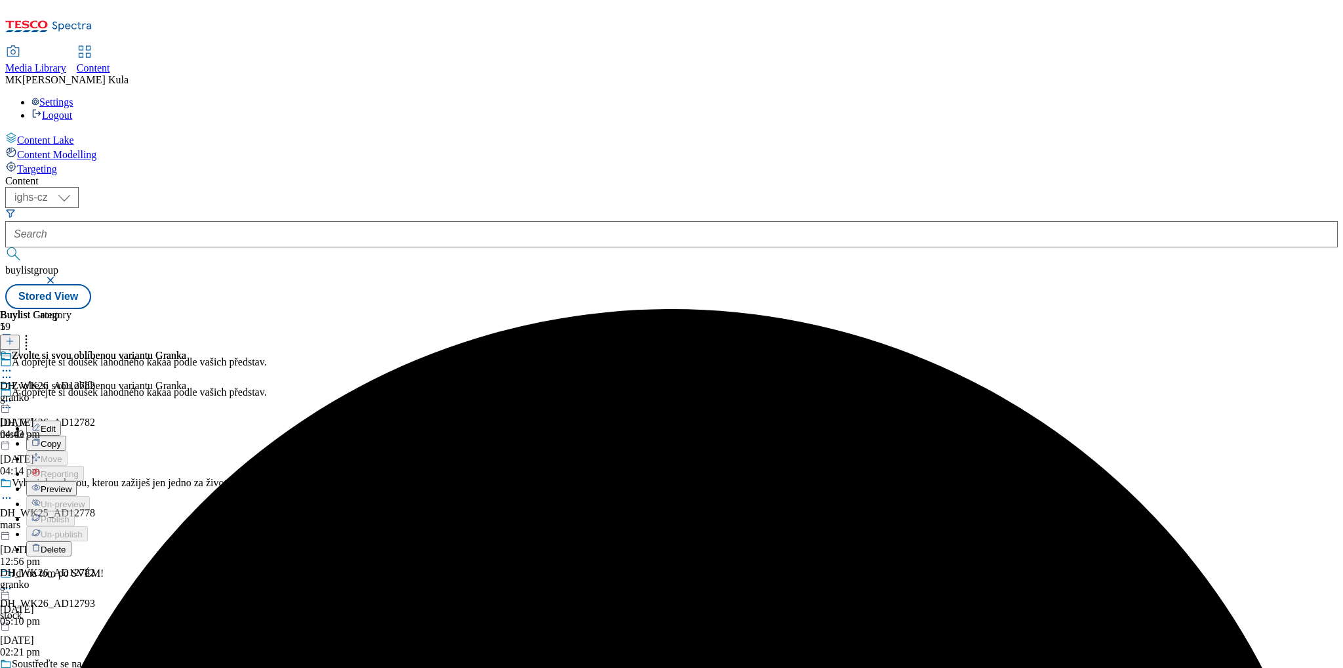
click at [77, 481] on button "Preview" at bounding box center [51, 488] width 50 height 15
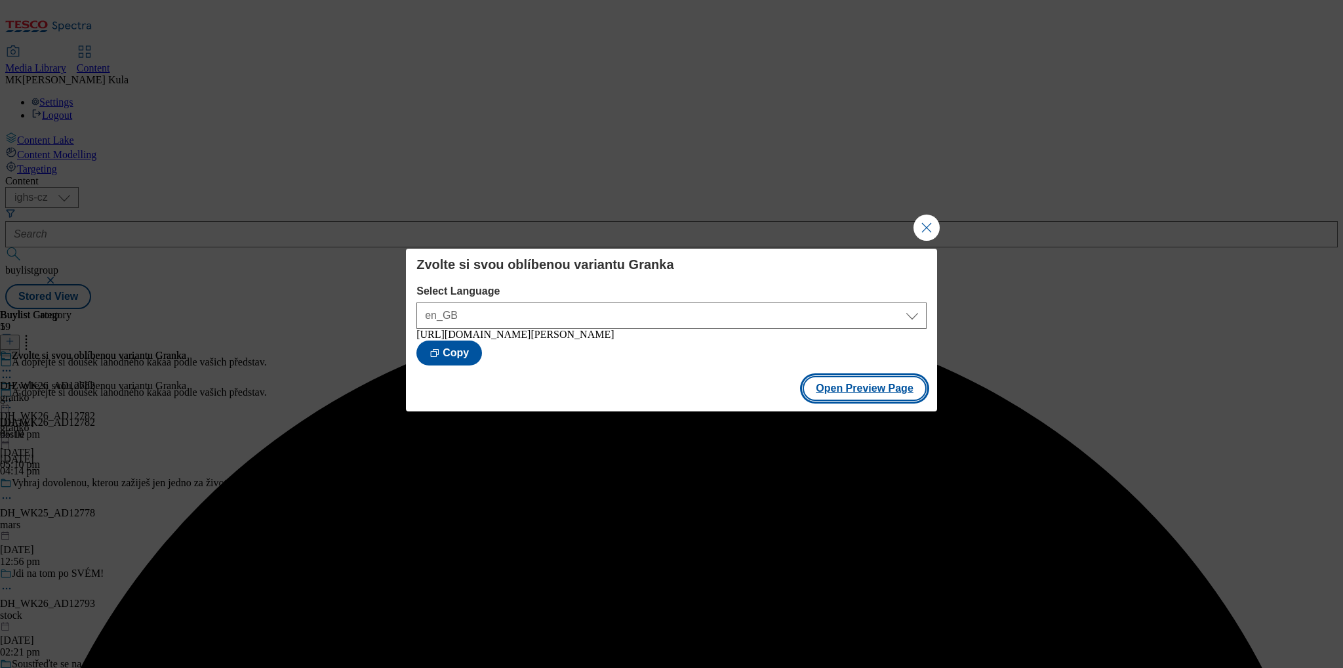
click at [876, 397] on button "Open Preview Page" at bounding box center [865, 388] width 124 height 25
drag, startPoint x: 929, startPoint y: 230, endPoint x: 882, endPoint y: 242, distance: 48.8
click at [928, 233] on button "Close Modal" at bounding box center [926, 227] width 26 height 26
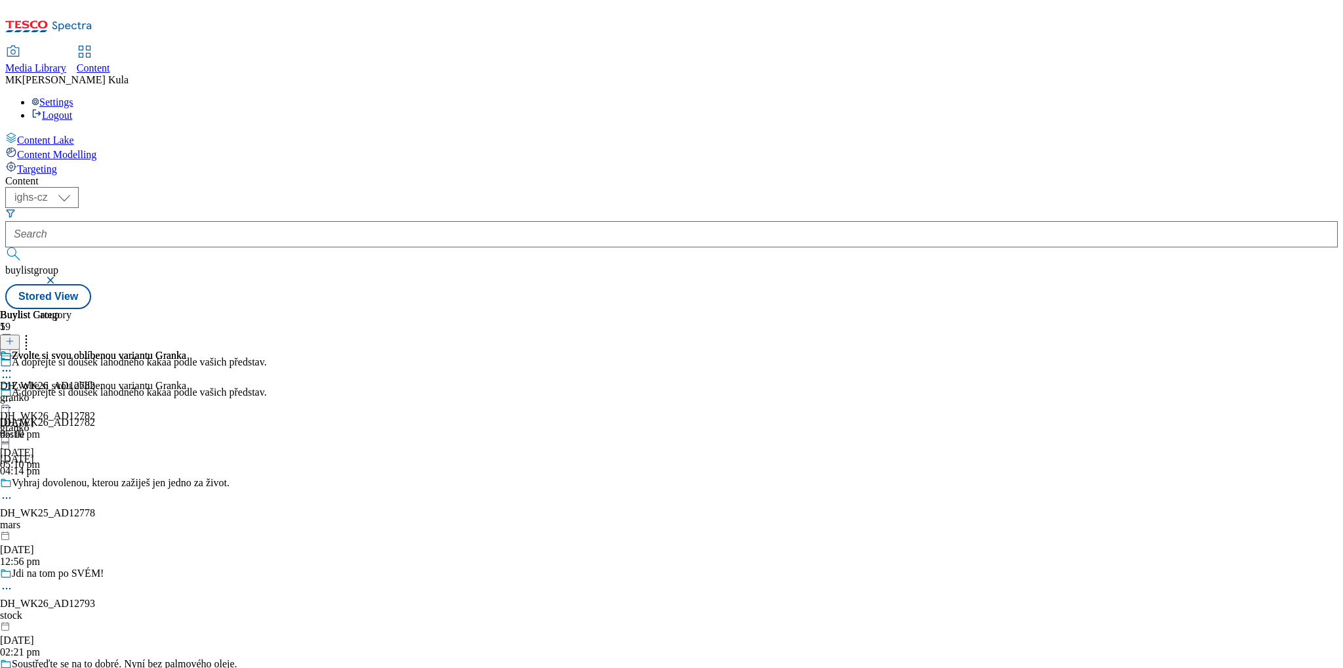
click at [13, 394] on icon at bounding box center [6, 400] width 13 height 13
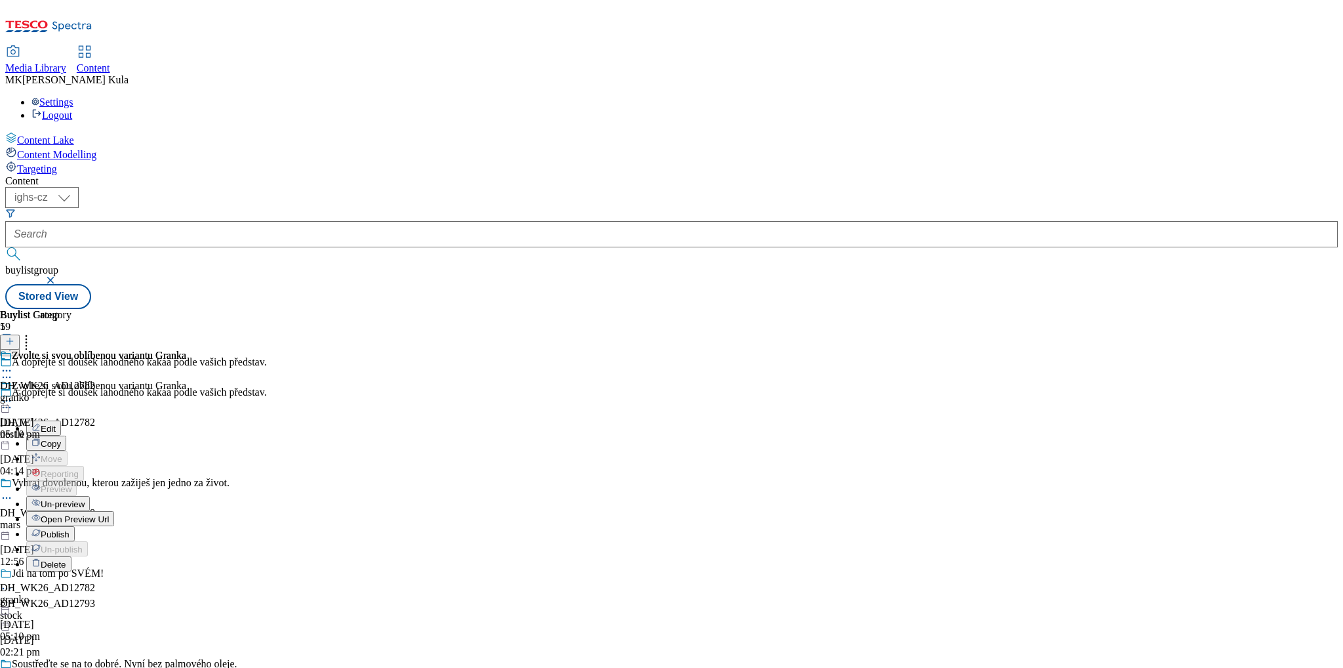
click at [61, 420] on button "Edit" at bounding box center [43, 427] width 35 height 15
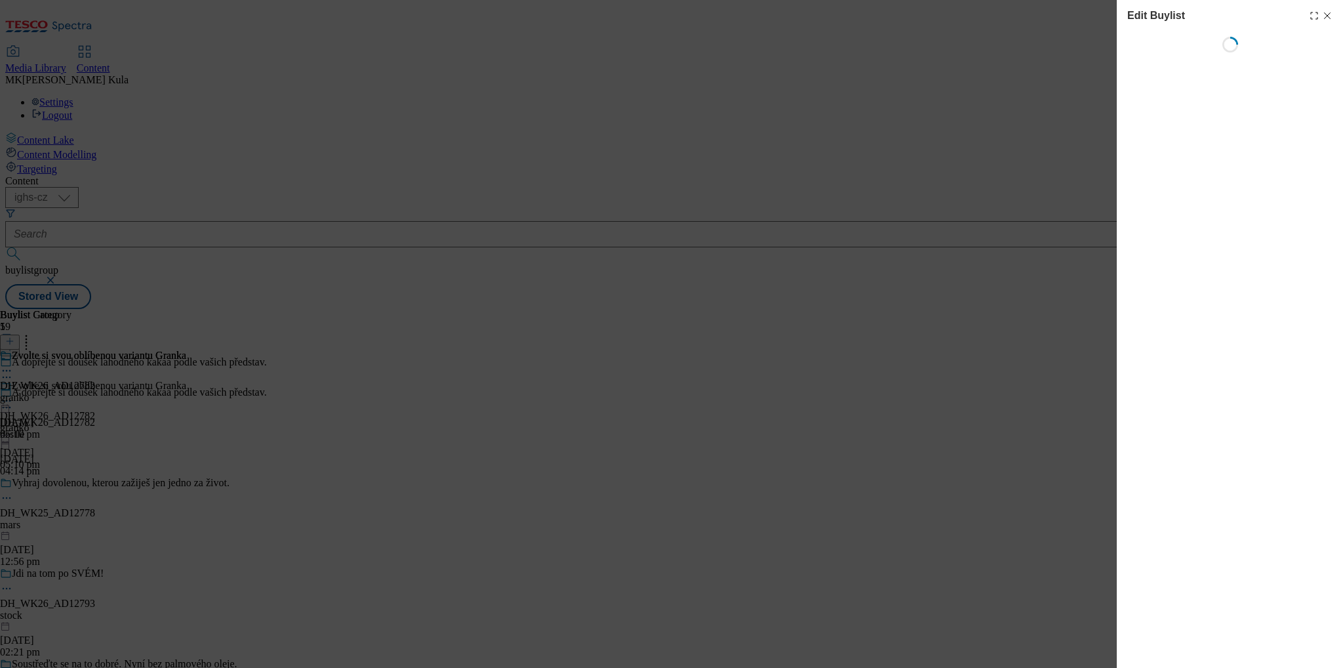
select select "seasonal"
select select "dunnhumby"
select select "Banner"
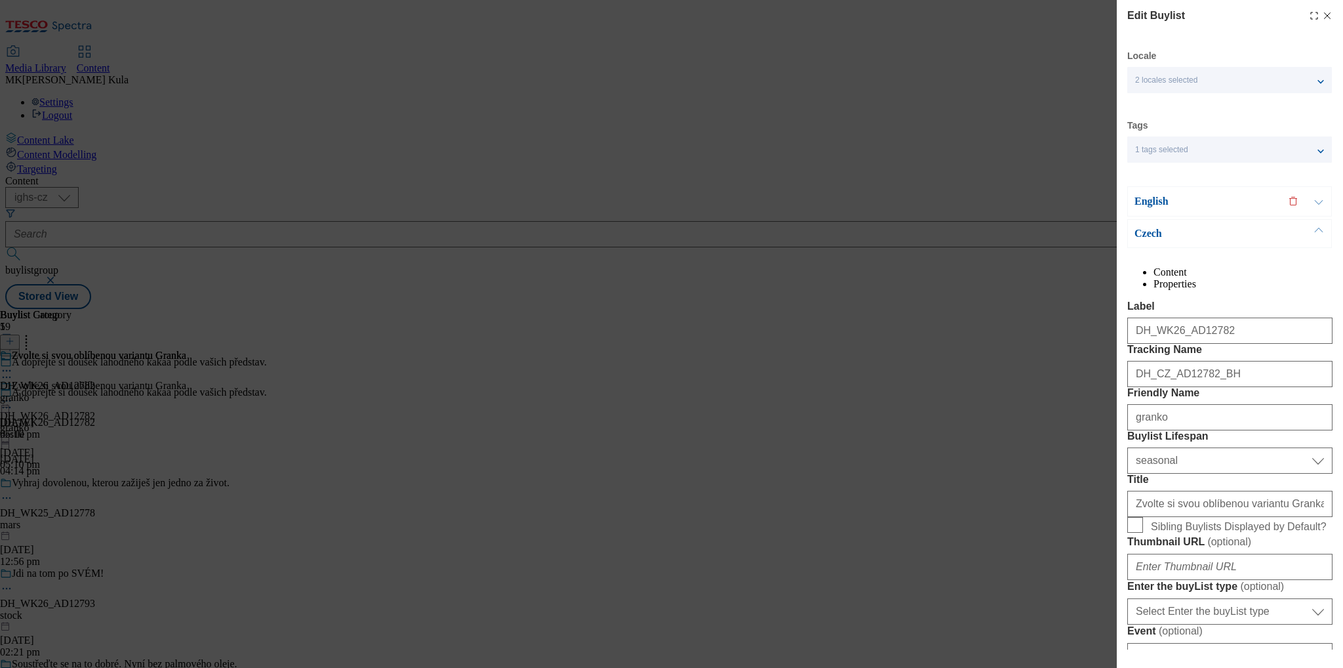
drag, startPoint x: 1323, startPoint y: 15, endPoint x: 1099, endPoint y: 110, distance: 243.0
click at [1322, 16] on icon "Modal" at bounding box center [1327, 15] width 10 height 10
select select "seasonal"
select select "dunnhumby"
select select "Banner"
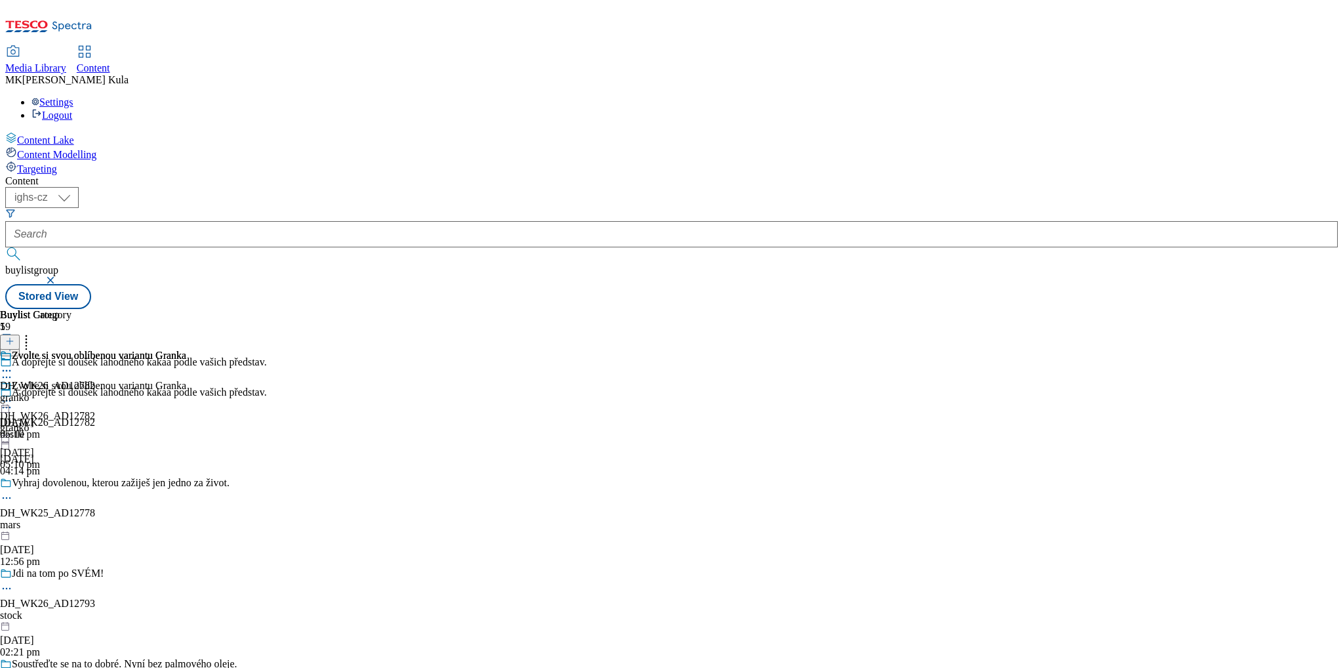
click at [13, 394] on icon at bounding box center [6, 400] width 13 height 13
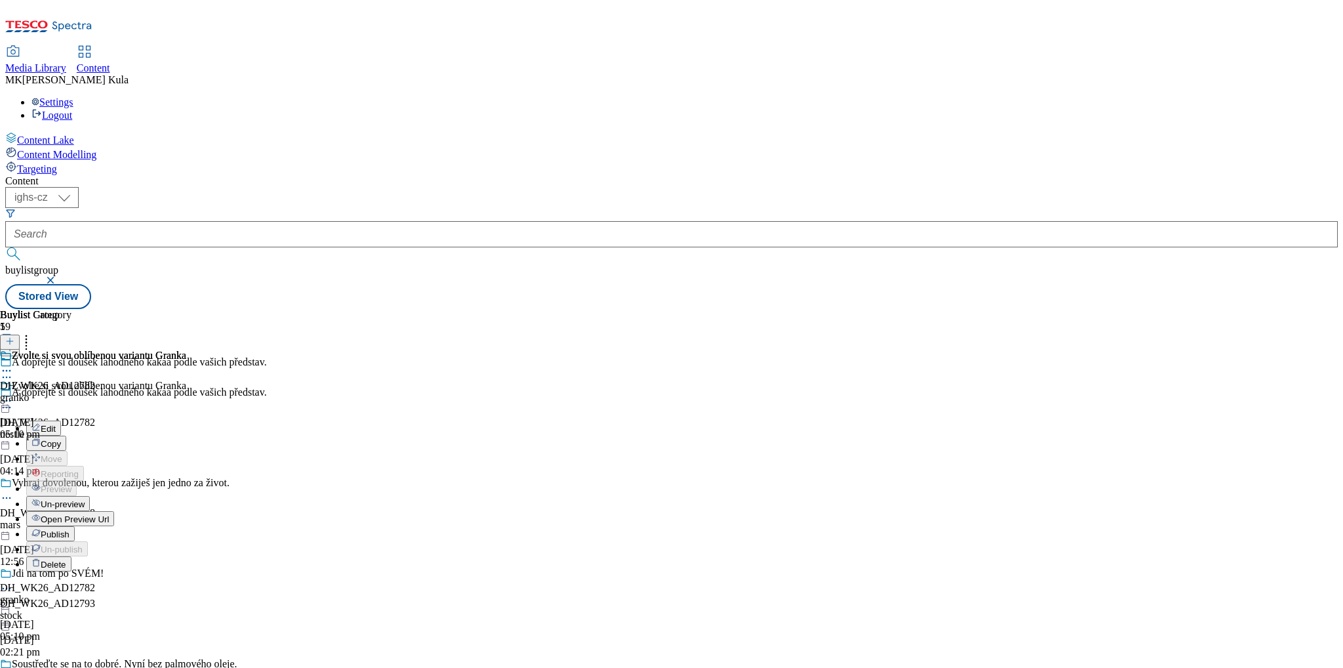
click at [85, 499] on span "Un-preview" at bounding box center [63, 504] width 44 height 10
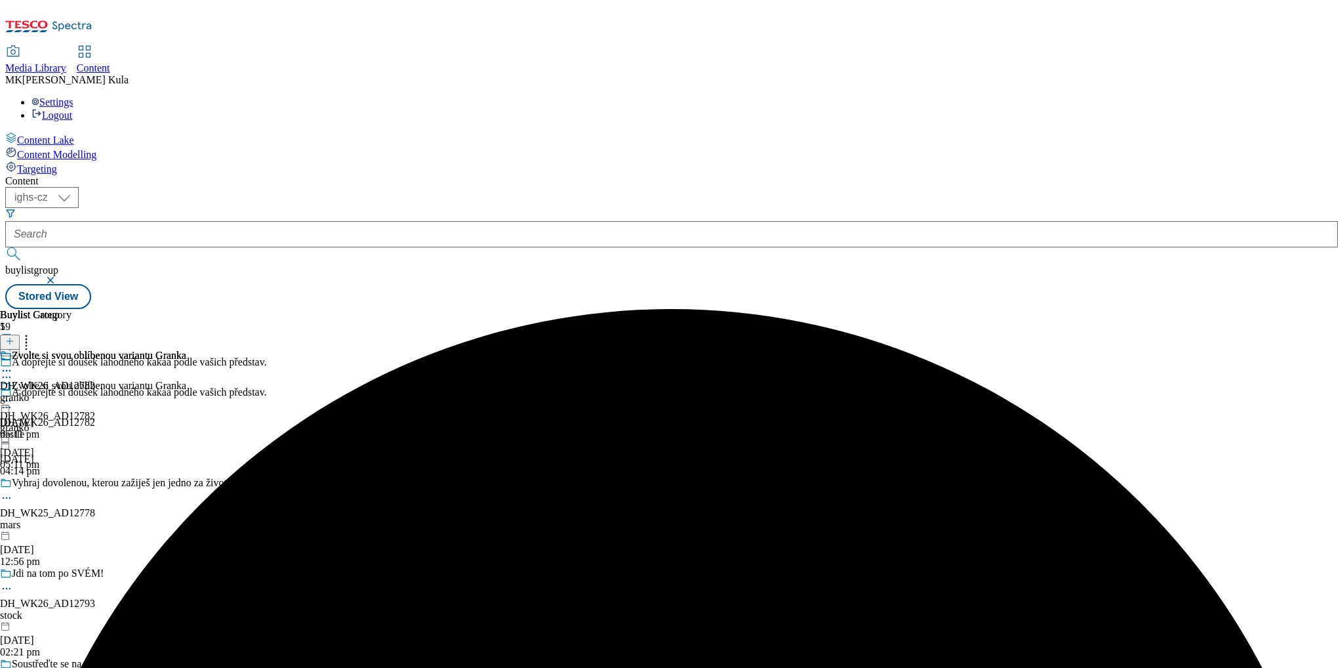
click at [13, 394] on icon at bounding box center [6, 400] width 13 height 13
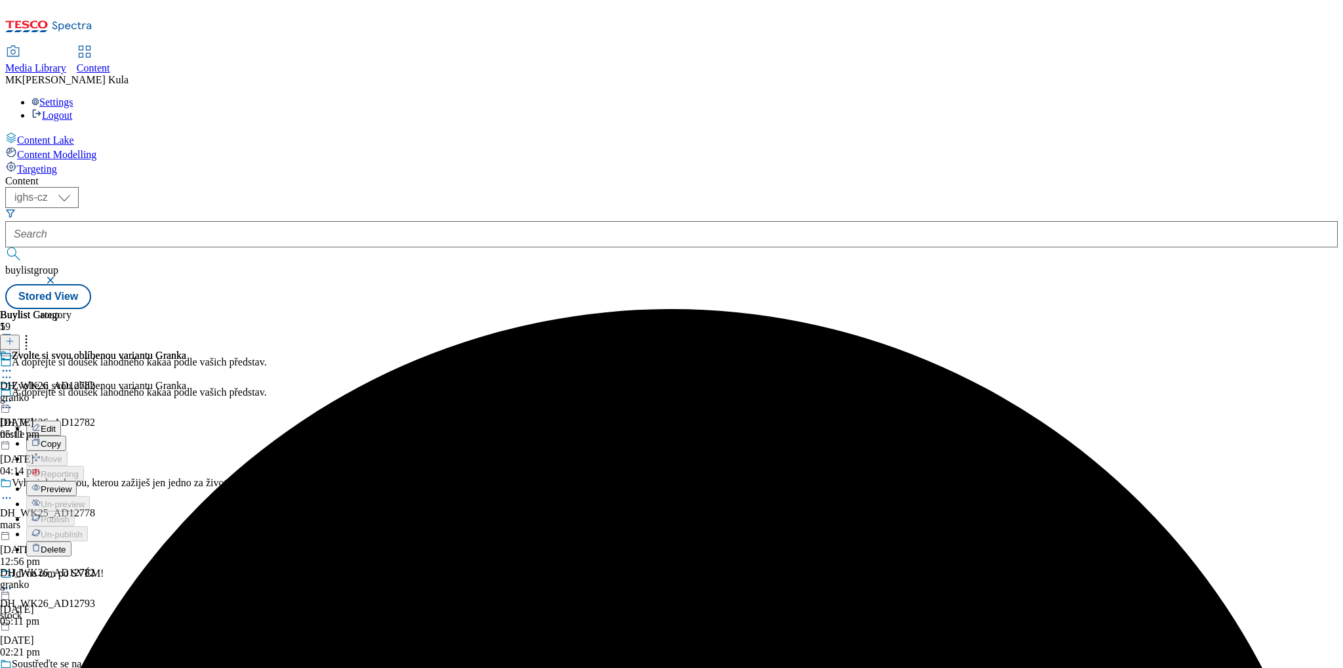
click at [61, 420] on button "Edit" at bounding box center [43, 427] width 35 height 15
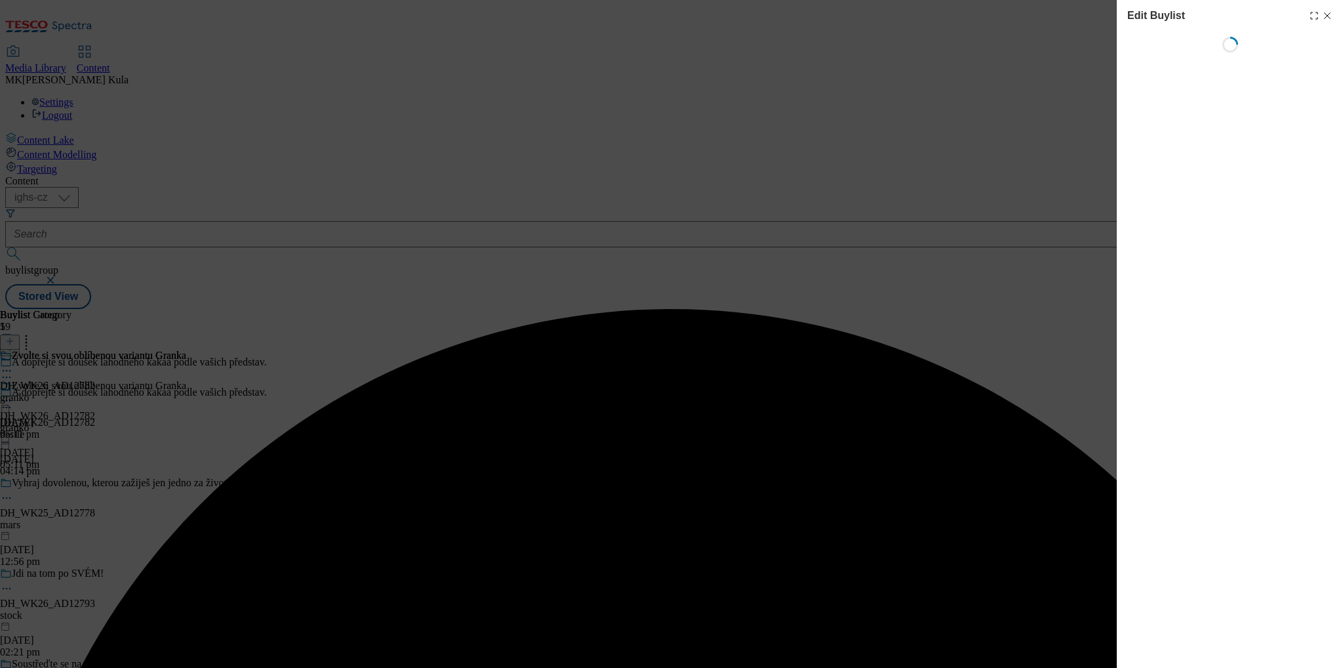
select select "seasonal"
select select "dunnhumby"
select select "Banner"
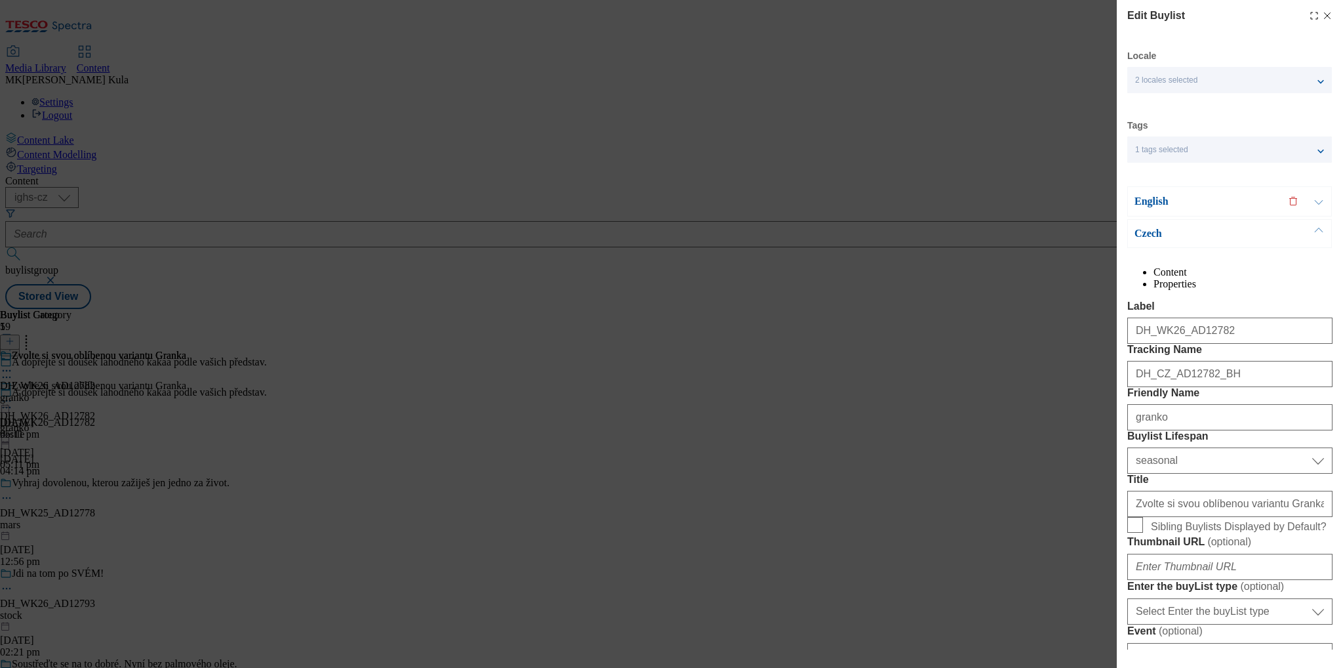
click at [1170, 204] on p "English" at bounding box center [1203, 201] width 138 height 13
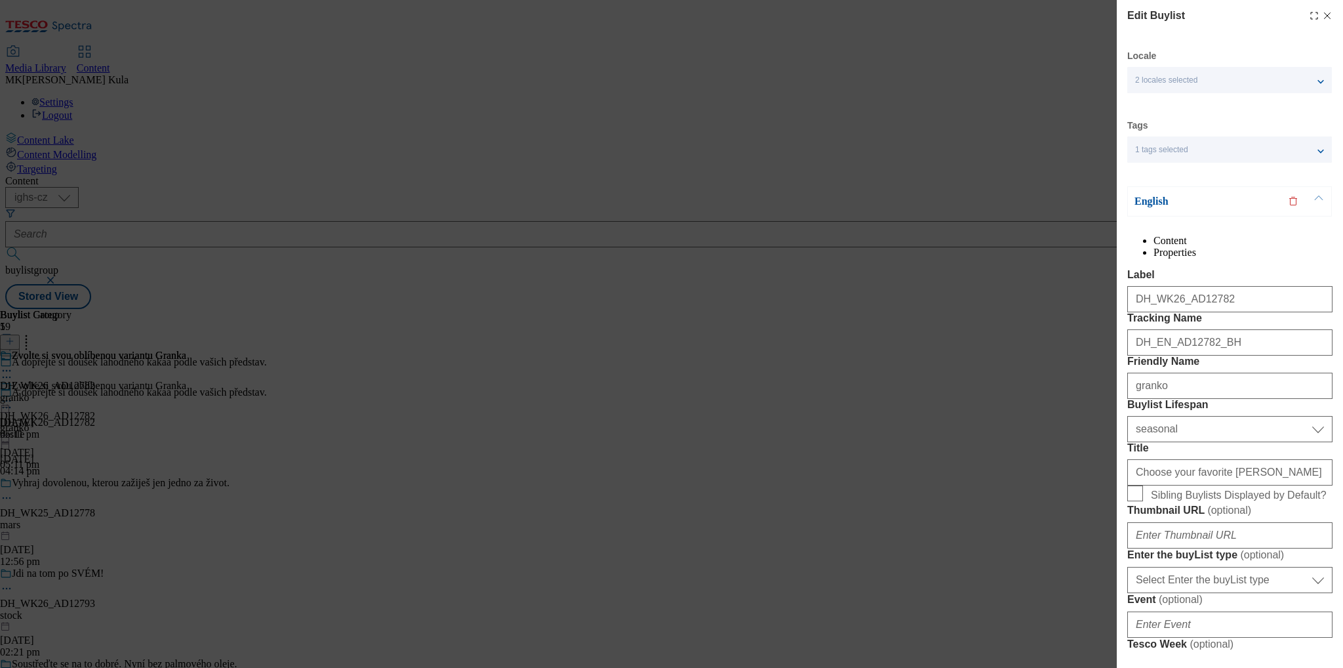
click at [1170, 204] on p "English" at bounding box center [1203, 201] width 138 height 13
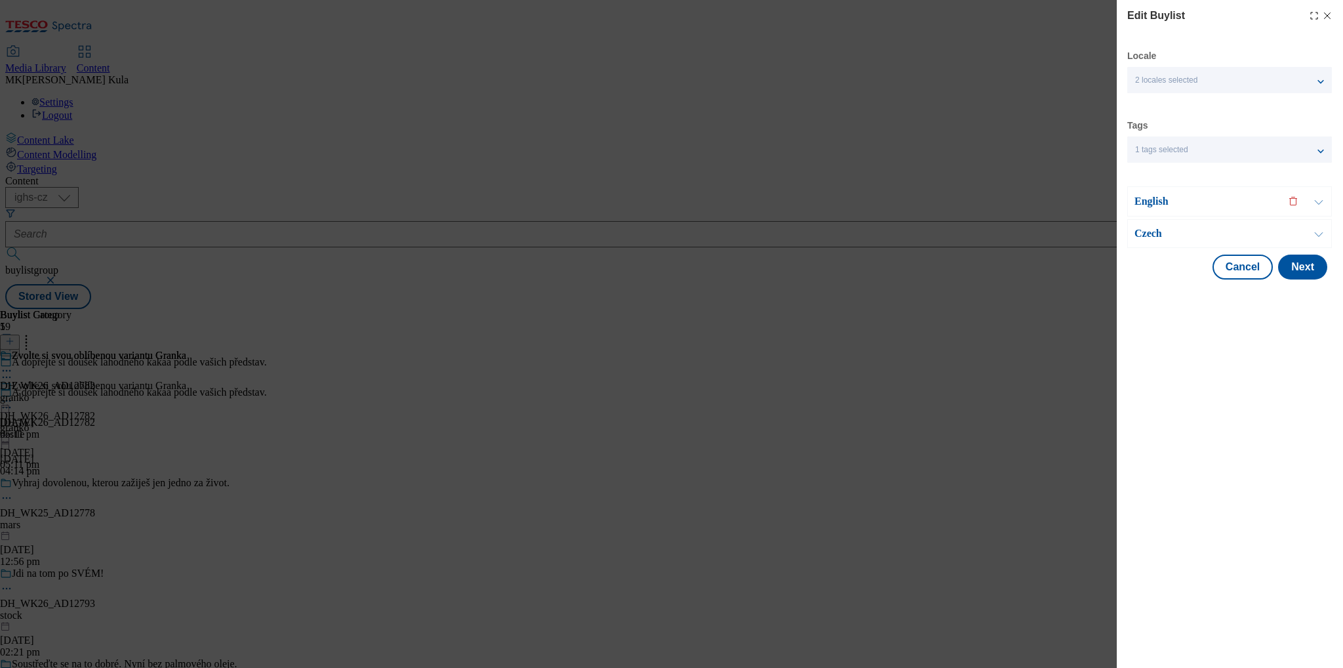
click at [1153, 195] on p "English" at bounding box center [1203, 201] width 138 height 13
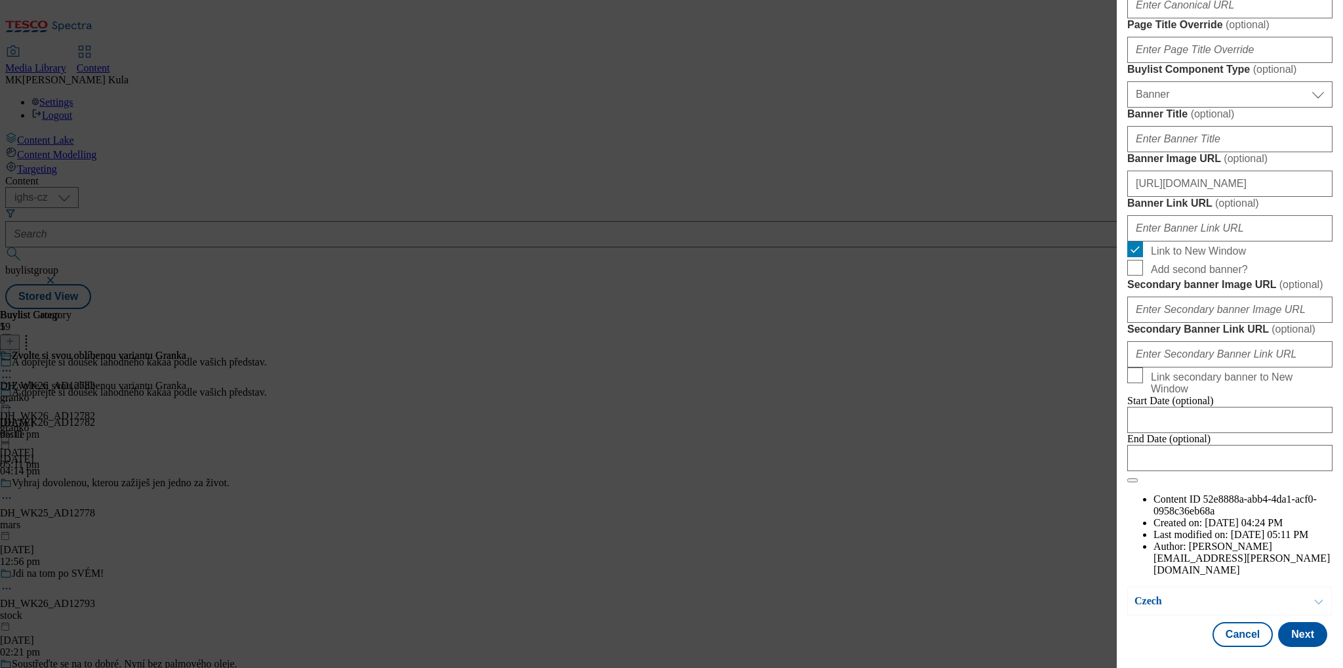
scroll to position [1049, 0]
drag, startPoint x: 1133, startPoint y: 404, endPoint x: 1449, endPoint y: 414, distance: 315.6
click at [1342, 314] on html "Icons icon_account icon_add icon_backward_link icon_basket icon_benefits icon_c…" at bounding box center [671, 157] width 1343 height 314
paste input "Modal"
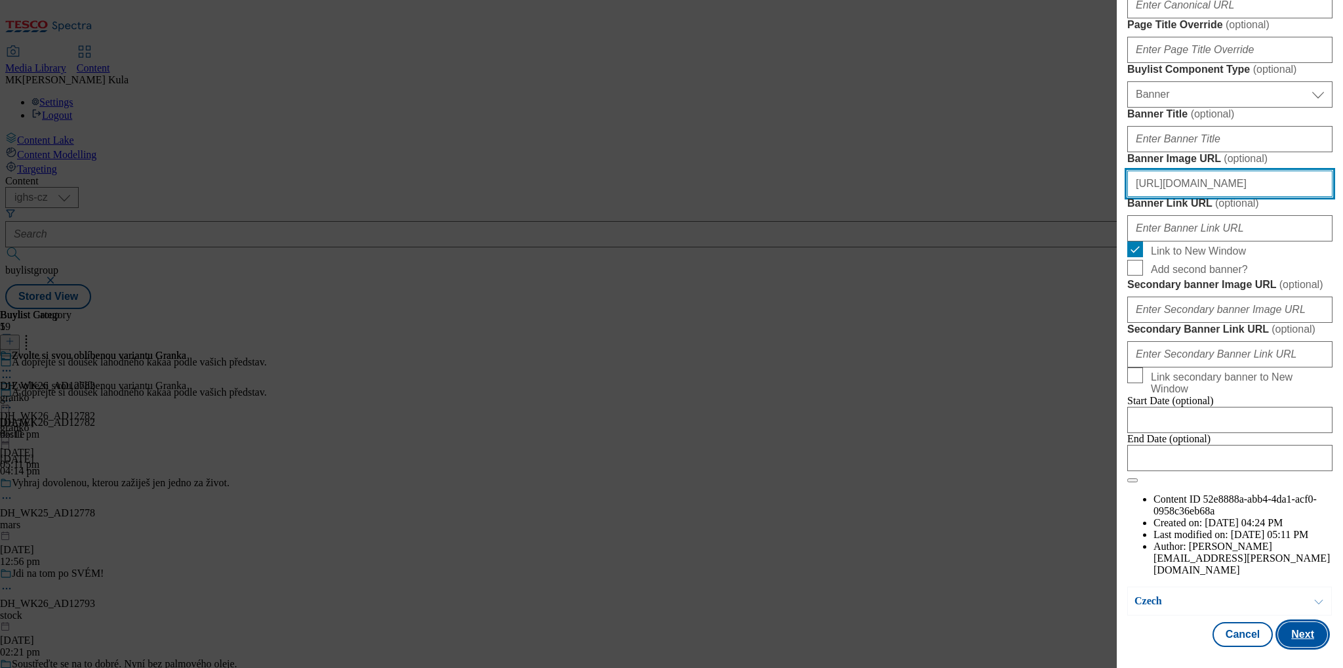
type input "https://digitalcontent.api.tesco.com/v2/media/ighs-ce-mktg/bbf4919d-a7a8-4881-a…"
click at [1296, 641] on button "Next" at bounding box center [1302, 634] width 49 height 25
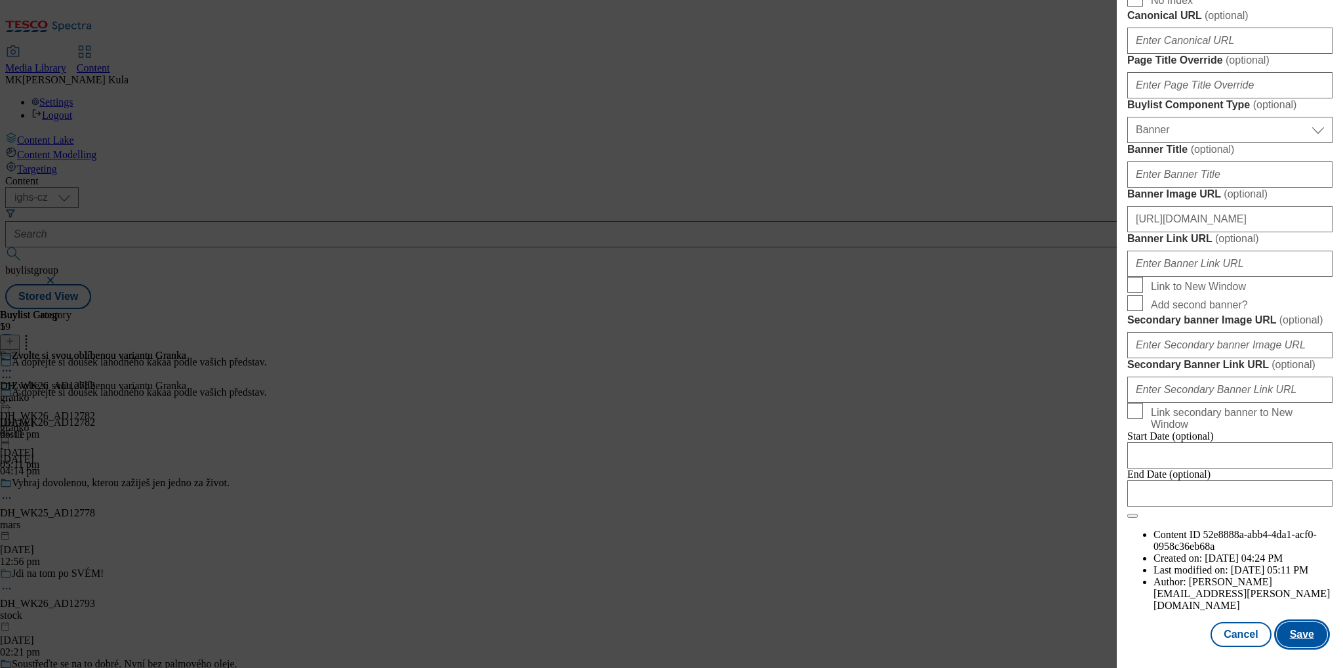
click at [1292, 635] on button "Save" at bounding box center [1302, 634] width 50 height 25
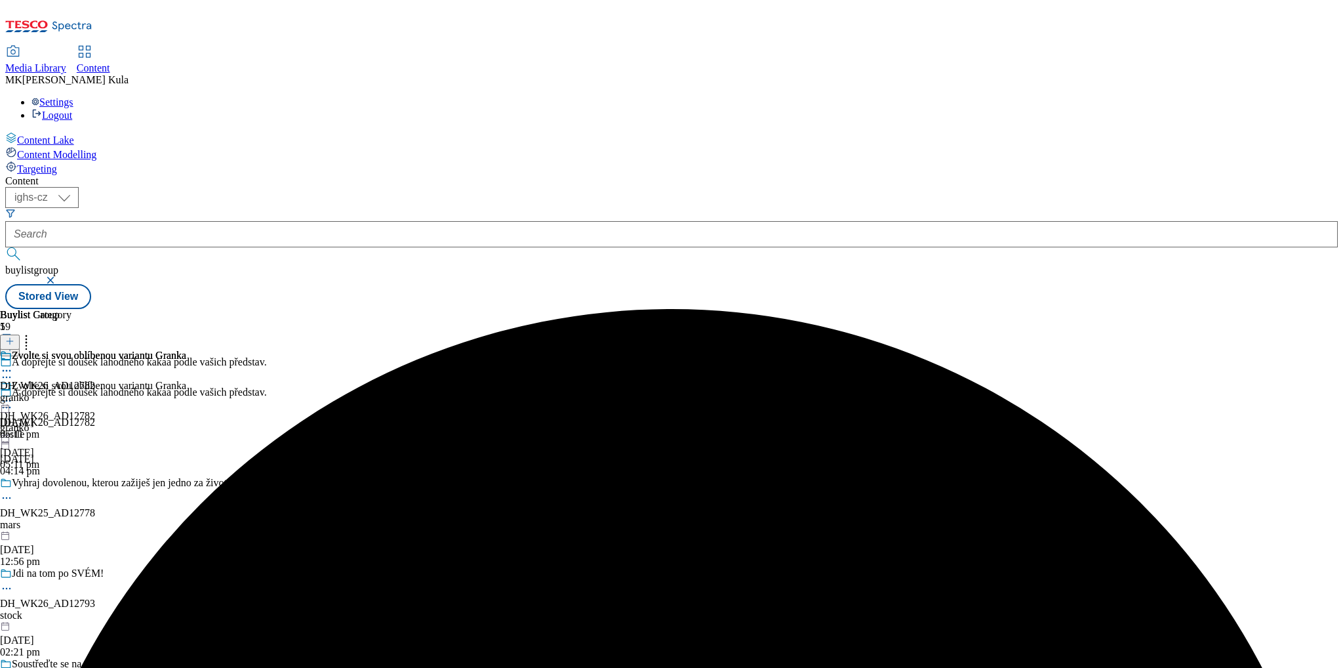
click at [186, 380] on div "Zvolte si svou oblíbenou variantu Granka DH_WK26_AD12782 granko 11 Aug 2025 05:…" at bounding box center [93, 425] width 186 height 90
click at [13, 394] on icon at bounding box center [6, 400] width 13 height 13
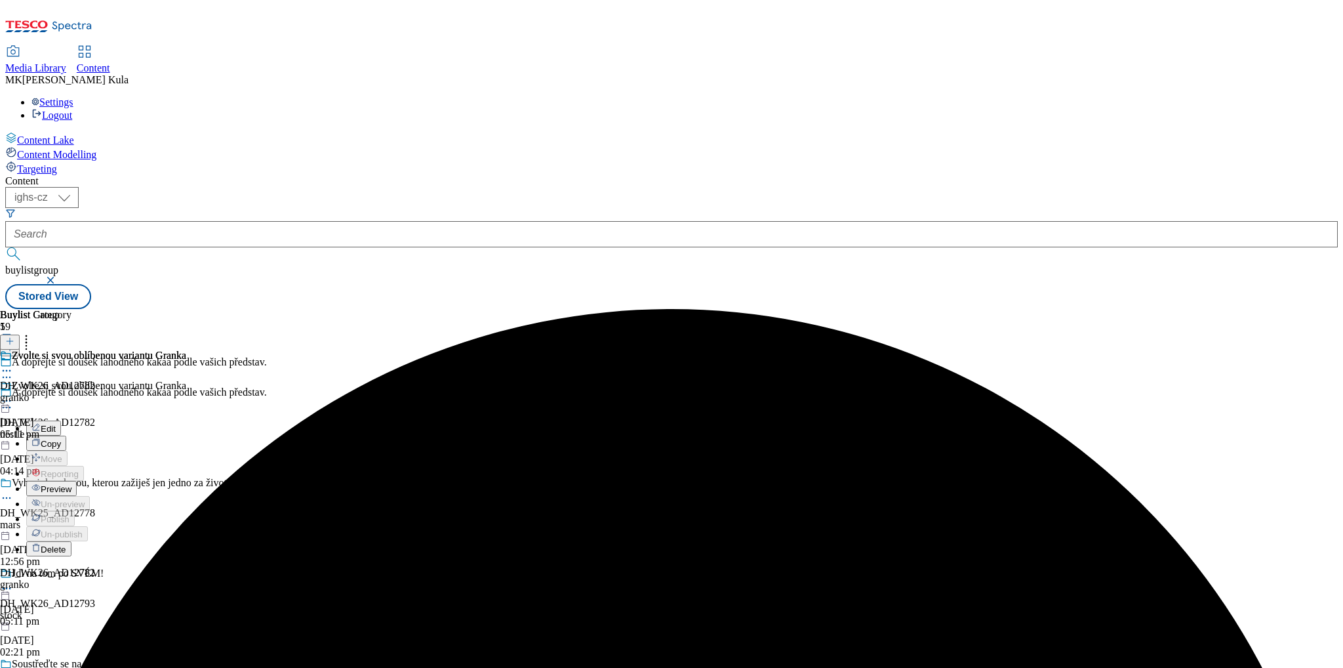
click at [77, 481] on button "Preview" at bounding box center [51, 488] width 50 height 15
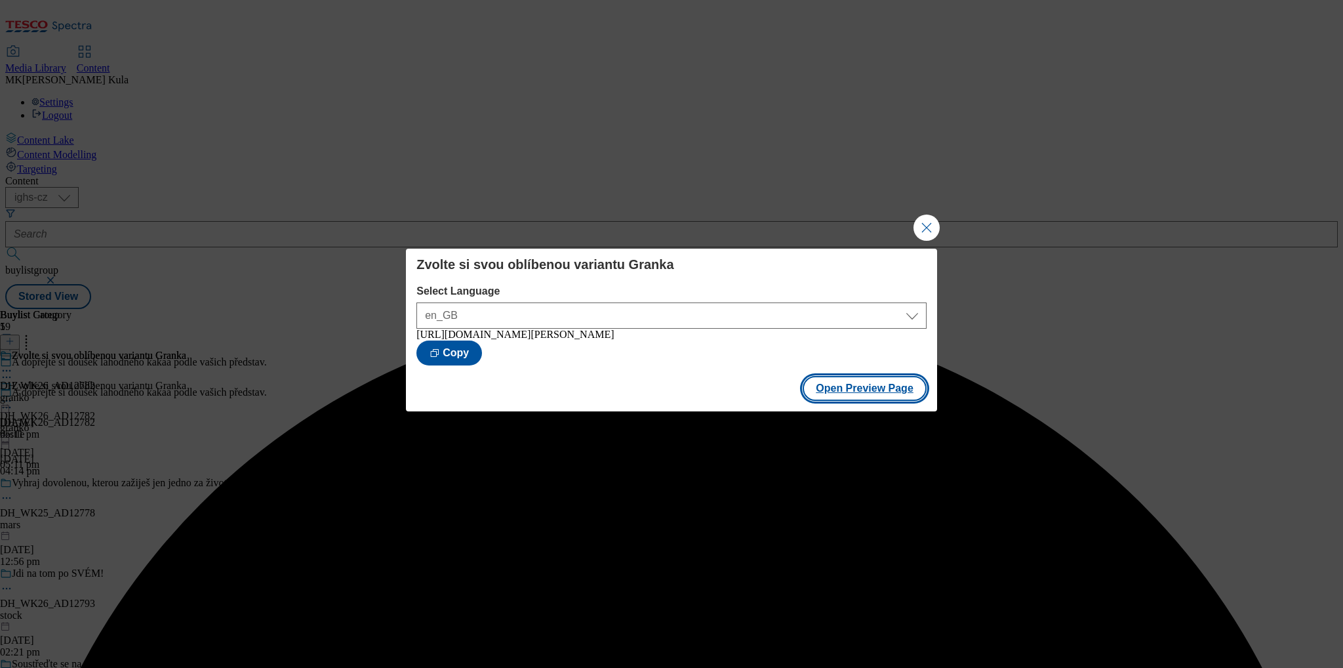
click at [879, 395] on button "Open Preview Page" at bounding box center [865, 388] width 124 height 25
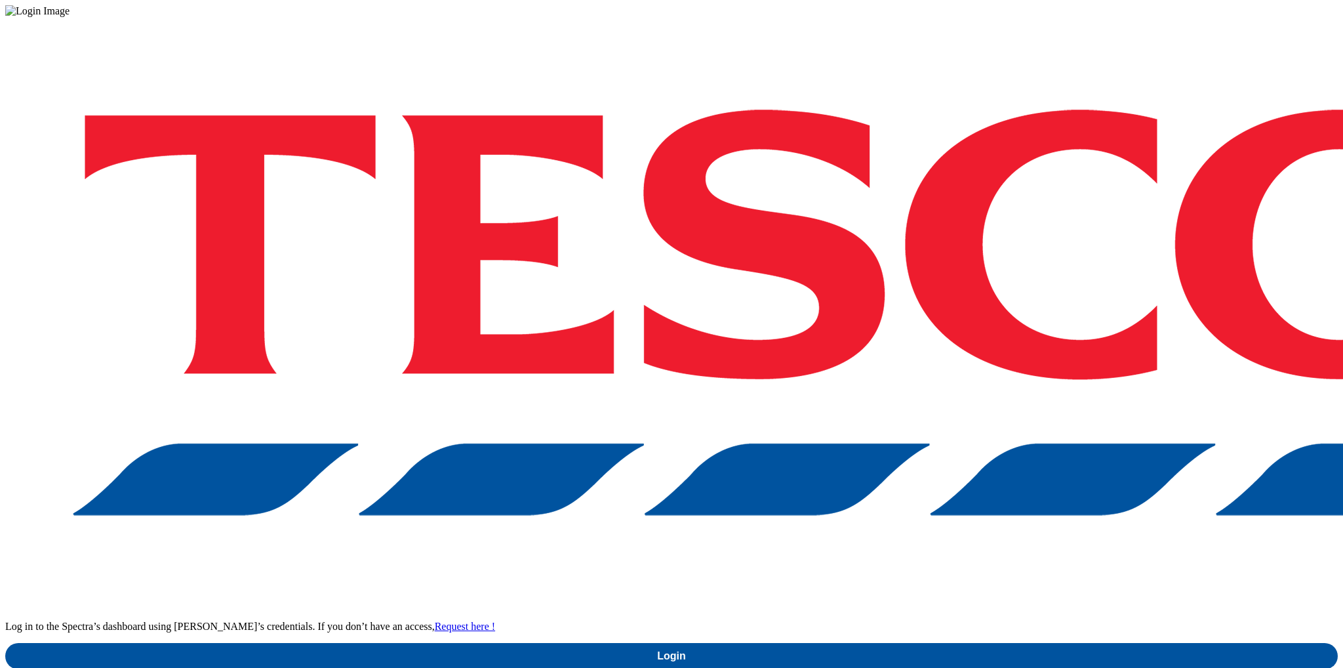
click at [997, 399] on div "Log in to the Spectra’s dashboard using [PERSON_NAME]’s credentials. If you don…" at bounding box center [671, 343] width 1333 height 652
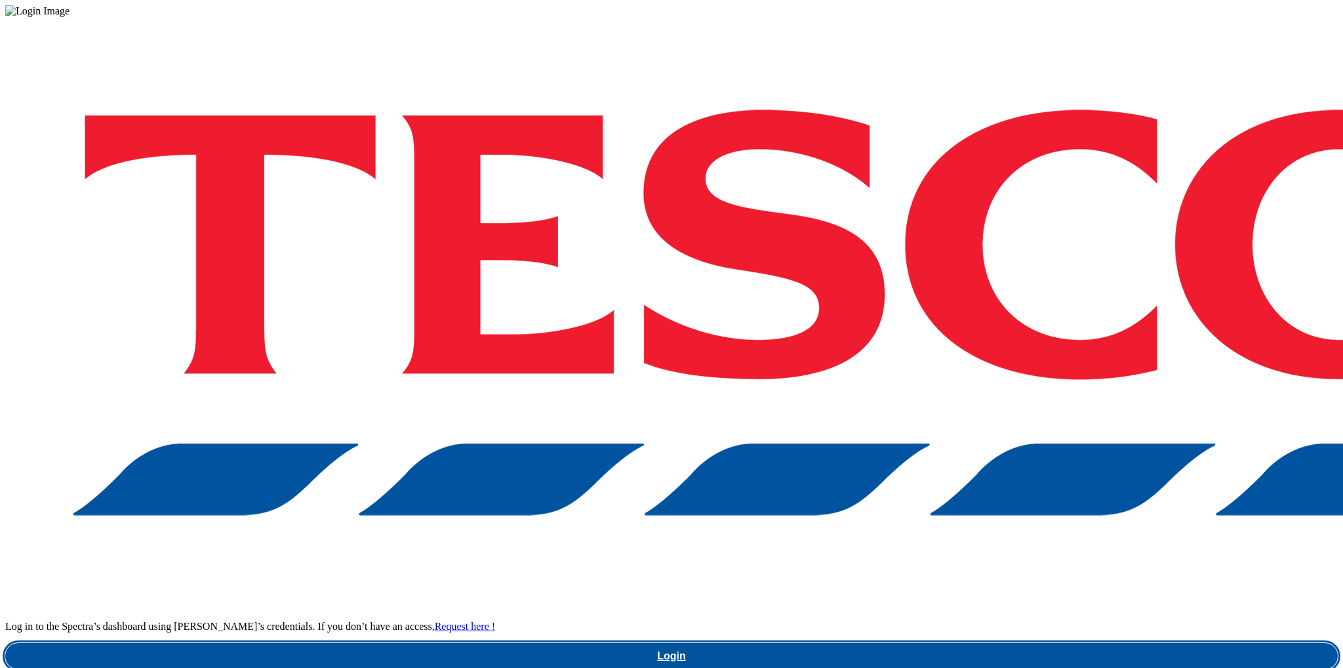
click at [1007, 643] on link "Login" at bounding box center [671, 656] width 1333 height 26
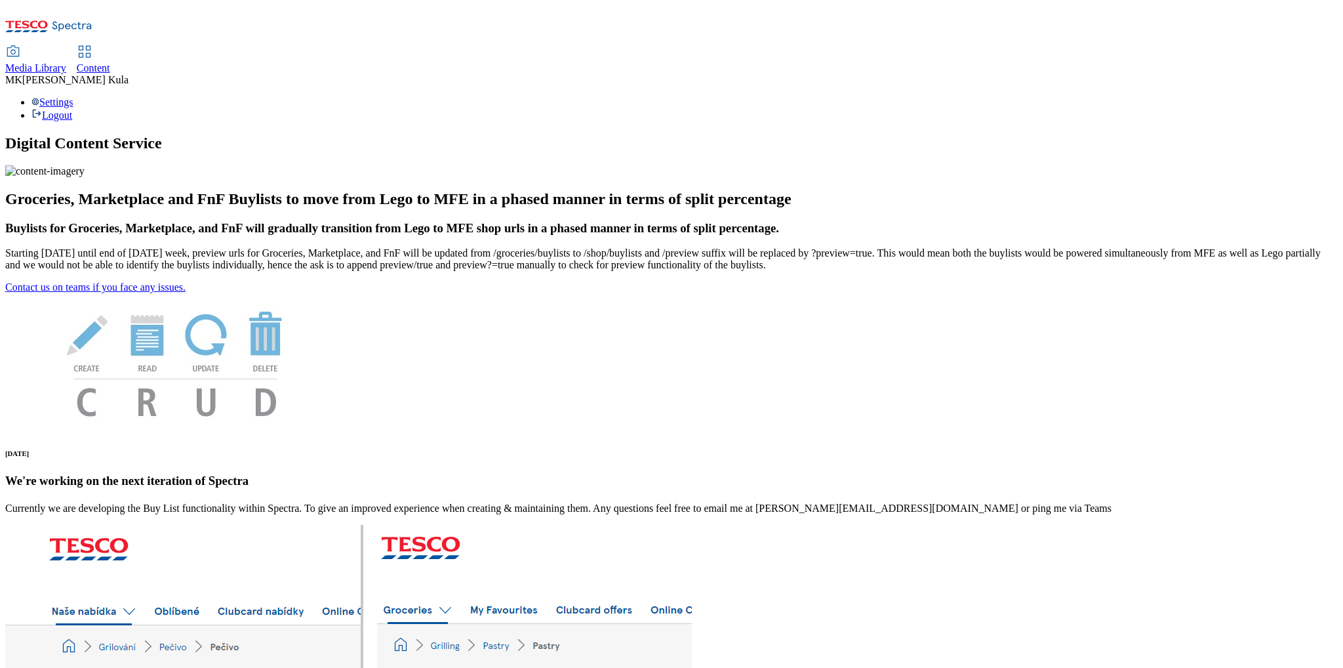
click at [66, 62] on span "Media Library" at bounding box center [35, 67] width 61 height 11
